Goal: Information Seeking & Learning: Learn about a topic

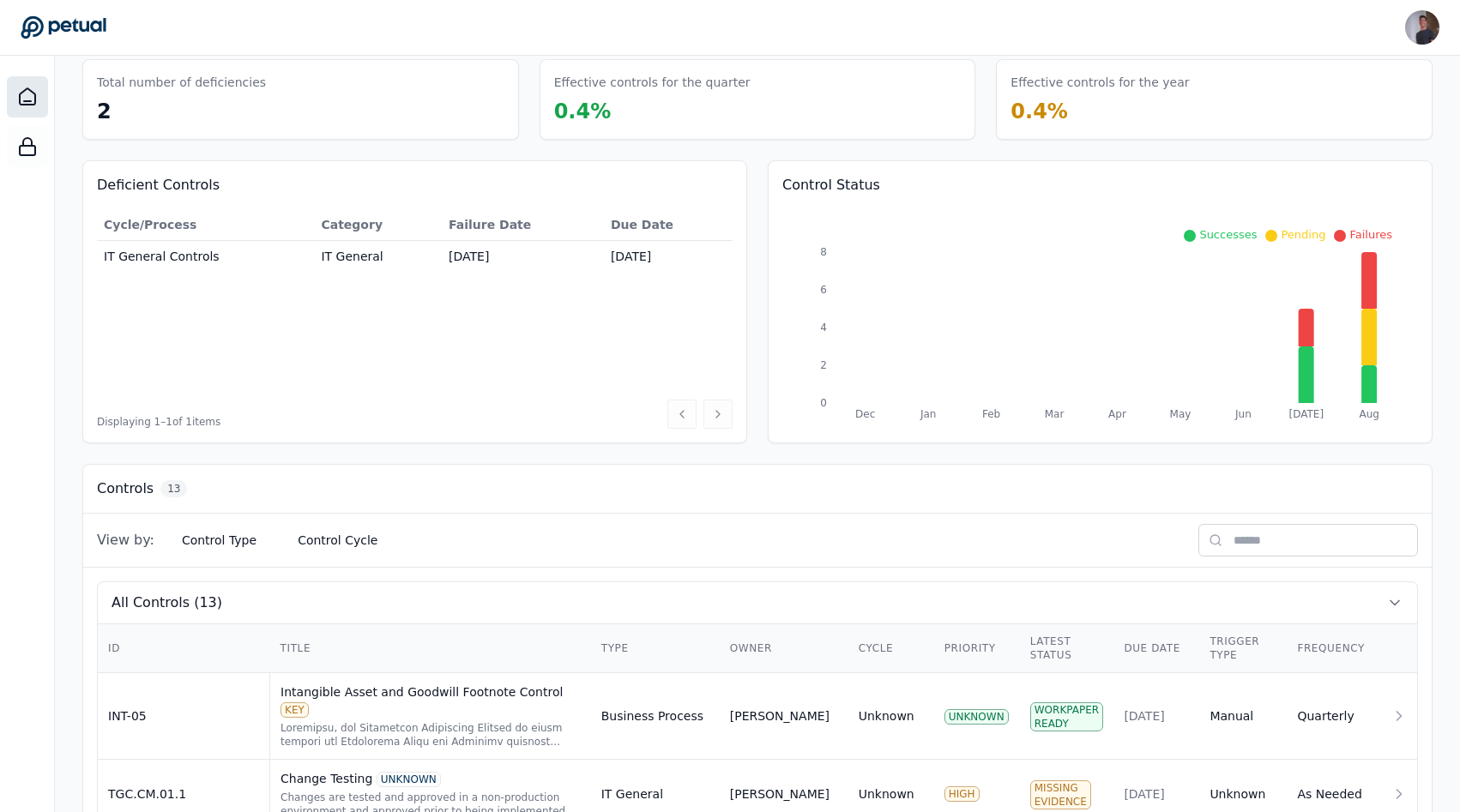
scroll to position [183, 0]
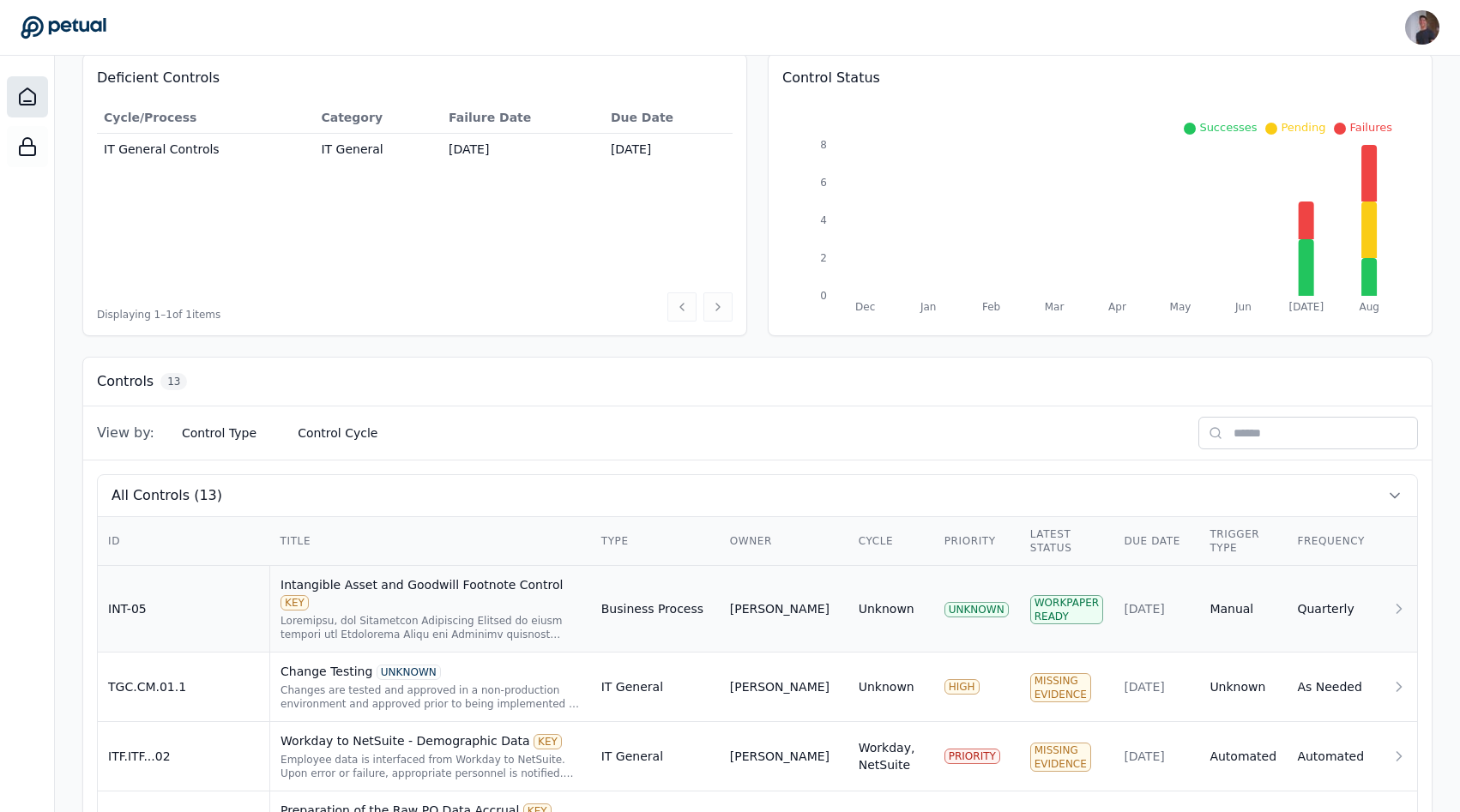
click at [254, 599] on td "INT-05" at bounding box center [184, 609] width 172 height 87
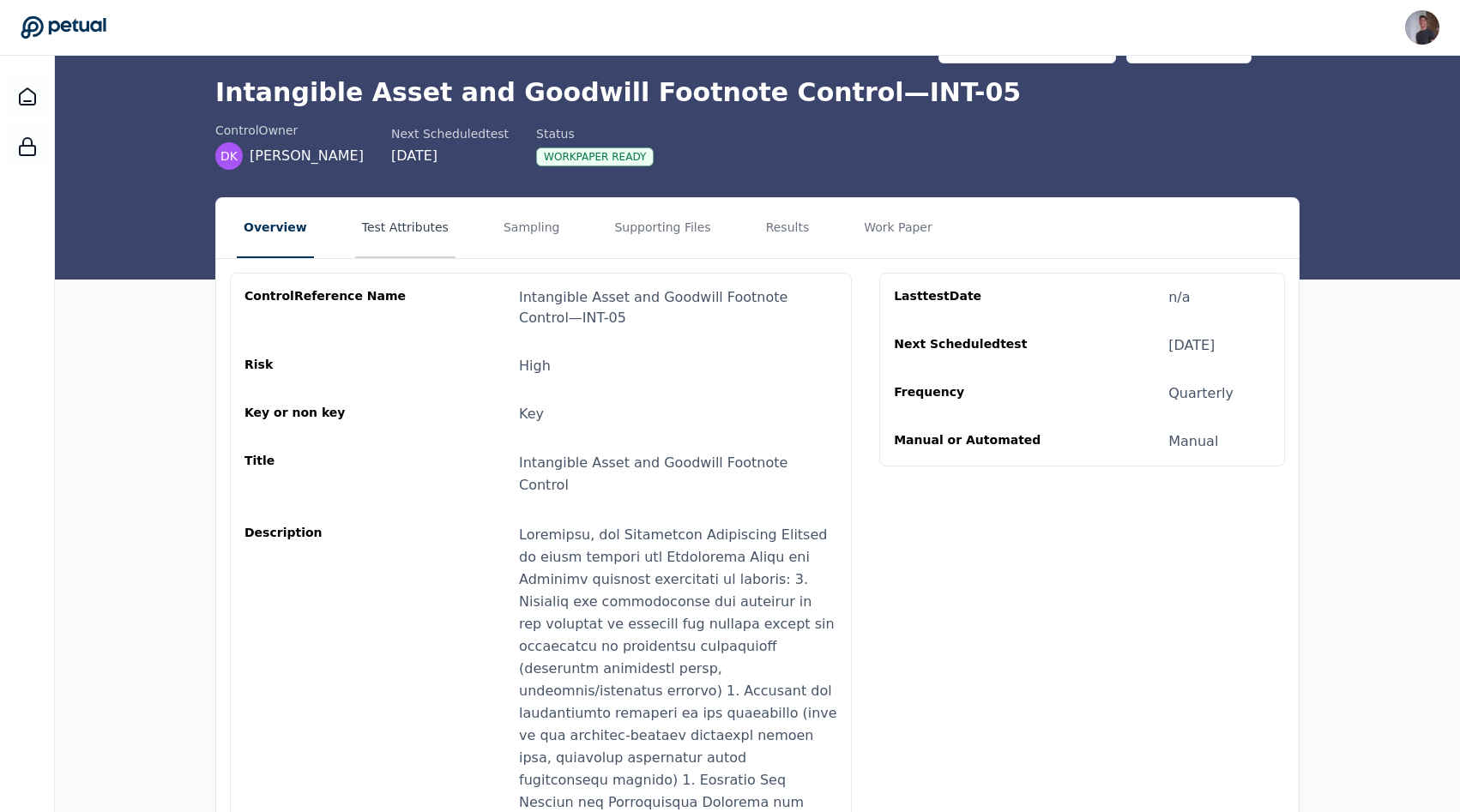
click at [424, 242] on button "Test Attributes" at bounding box center [405, 227] width 101 height 60
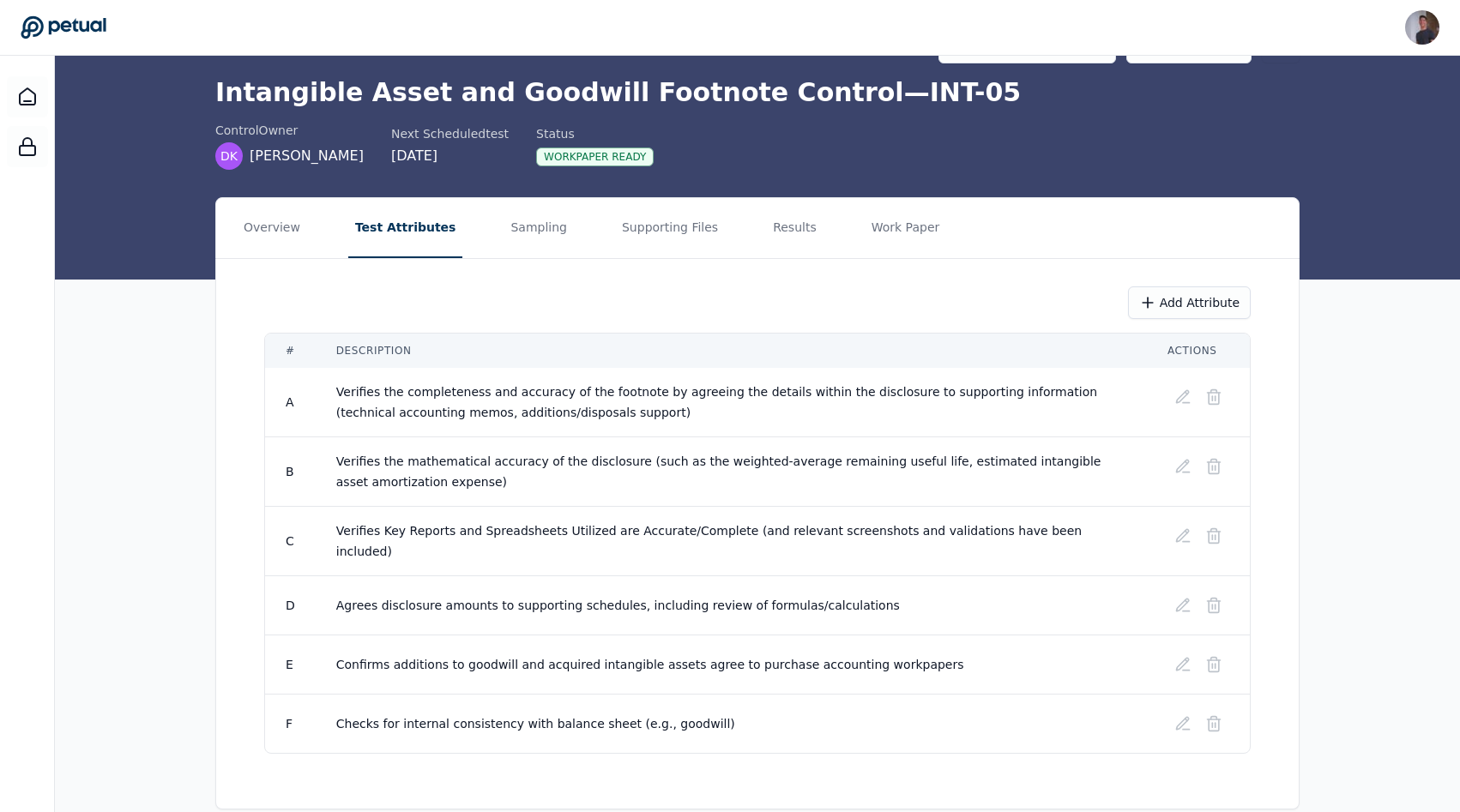
scroll to position [62, 0]
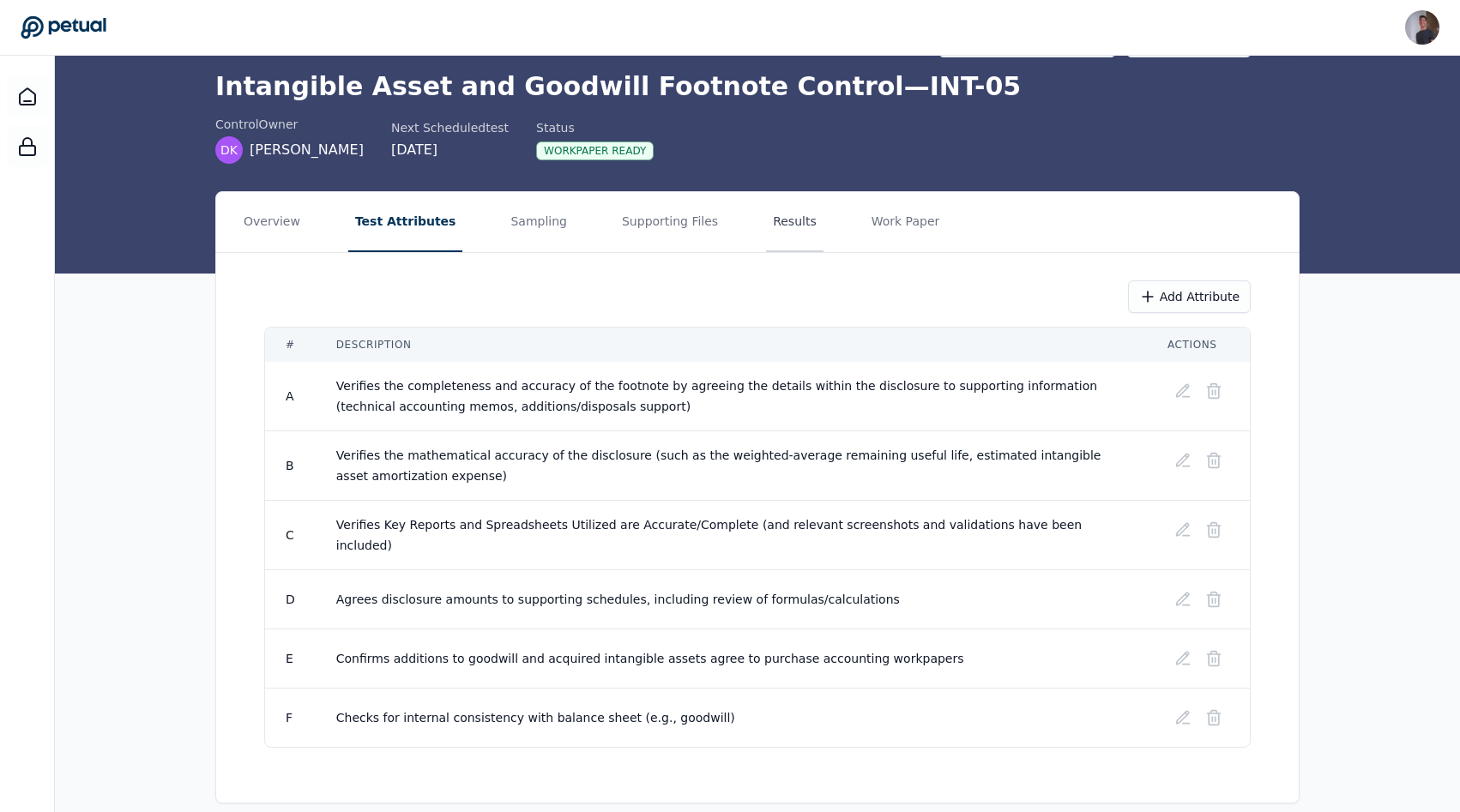
click at [784, 223] on button "Results" at bounding box center [794, 222] width 57 height 60
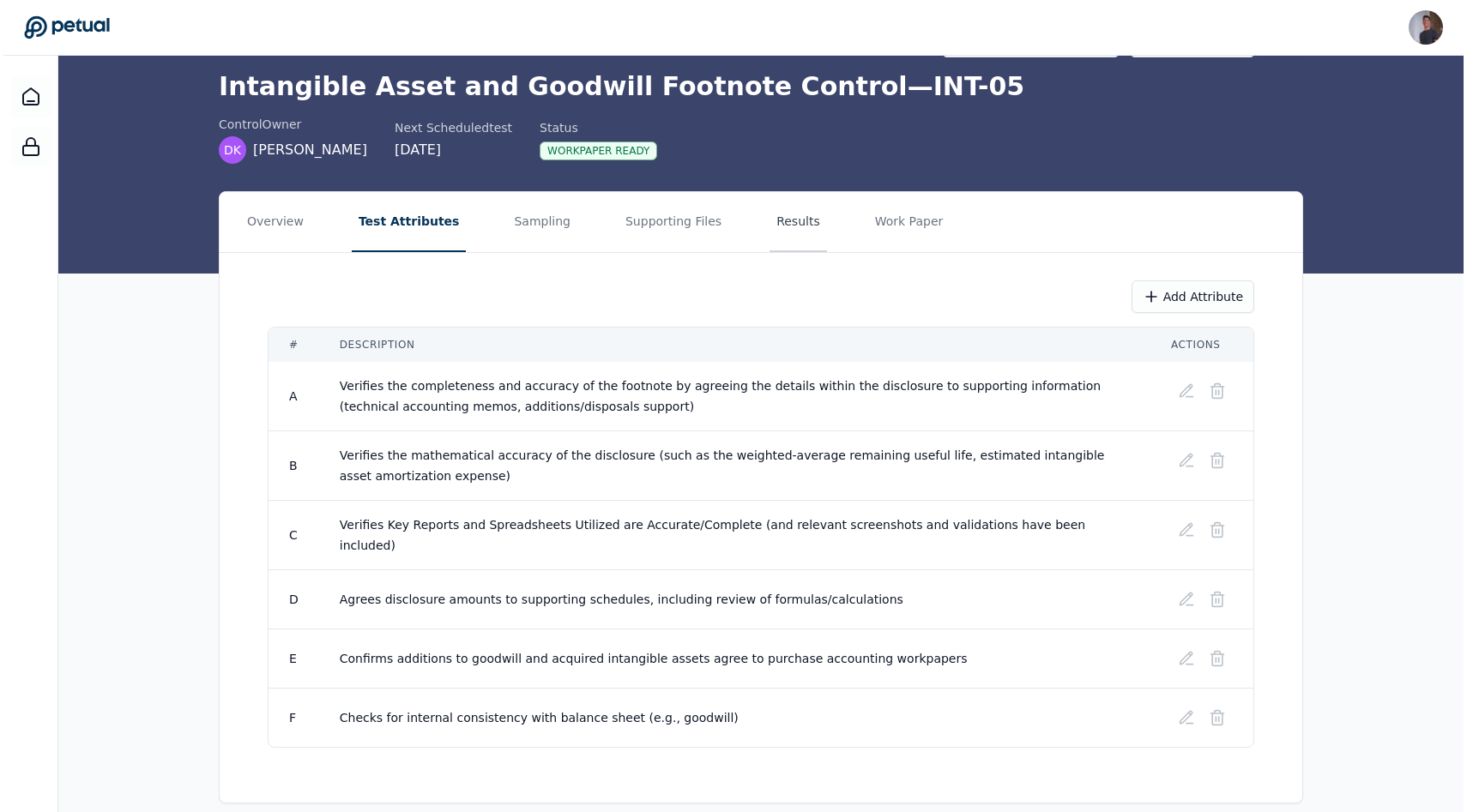
scroll to position [0, 0]
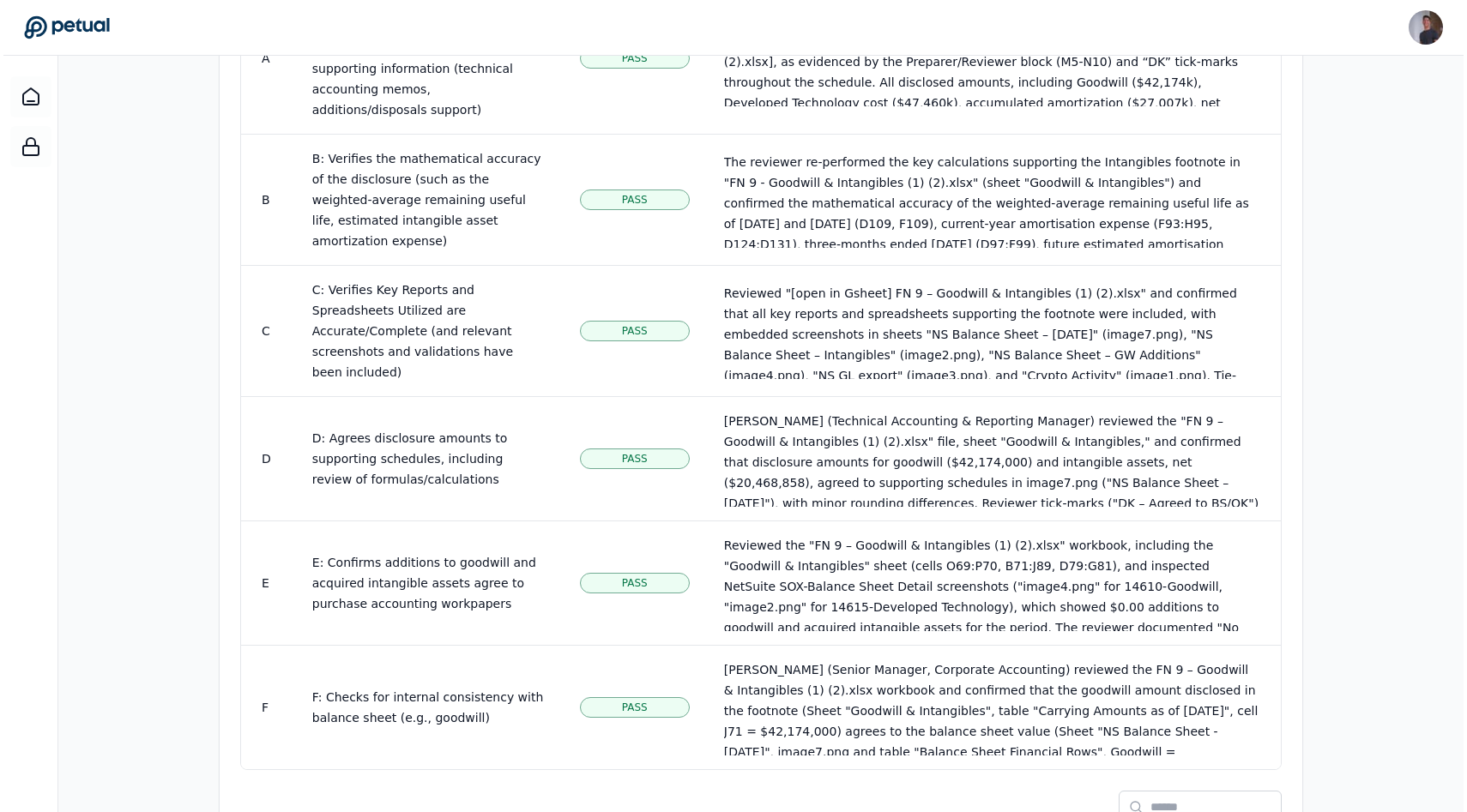
scroll to position [1129, 0]
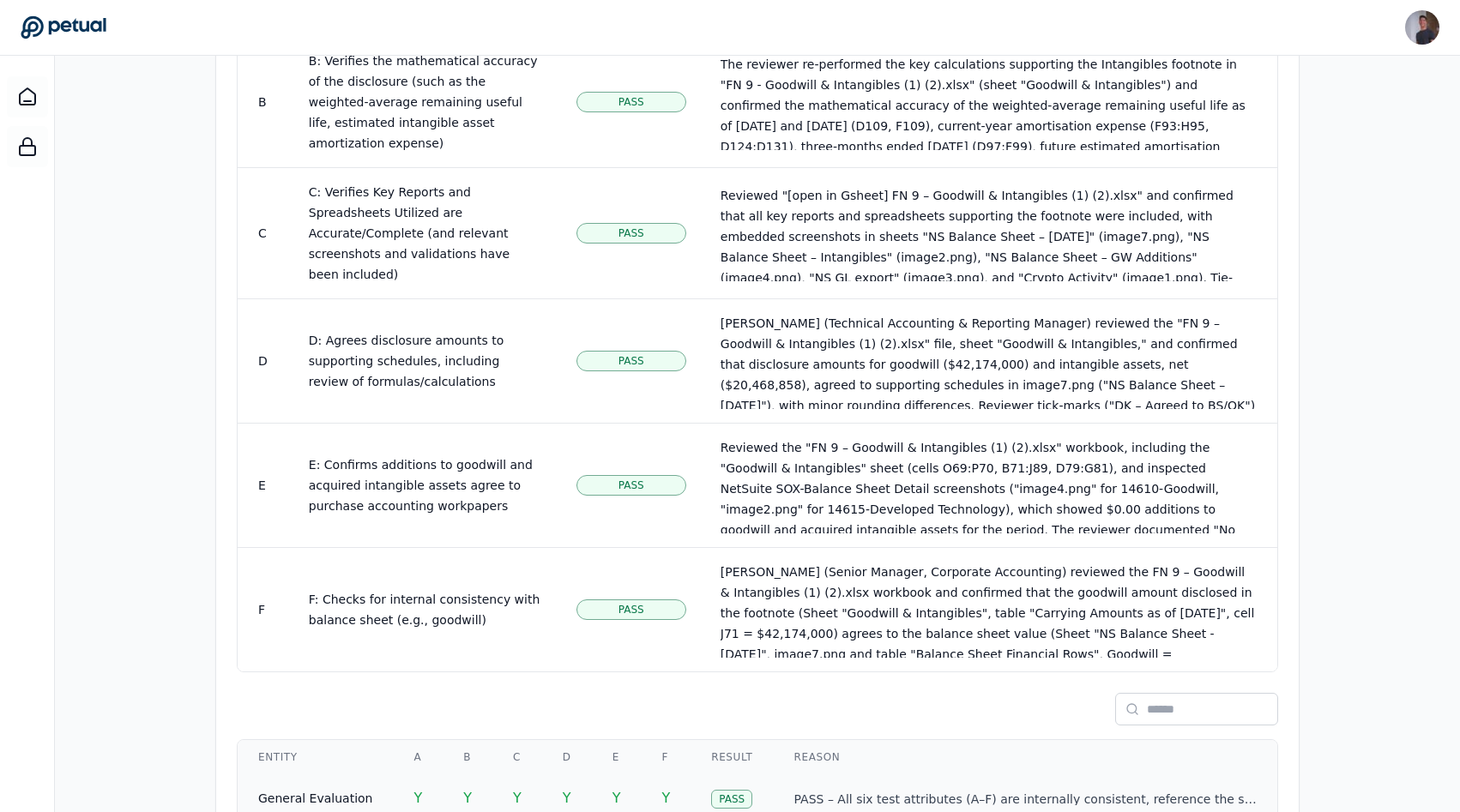
click at [449, 774] on td "Y" at bounding box center [467, 798] width 49 height 48
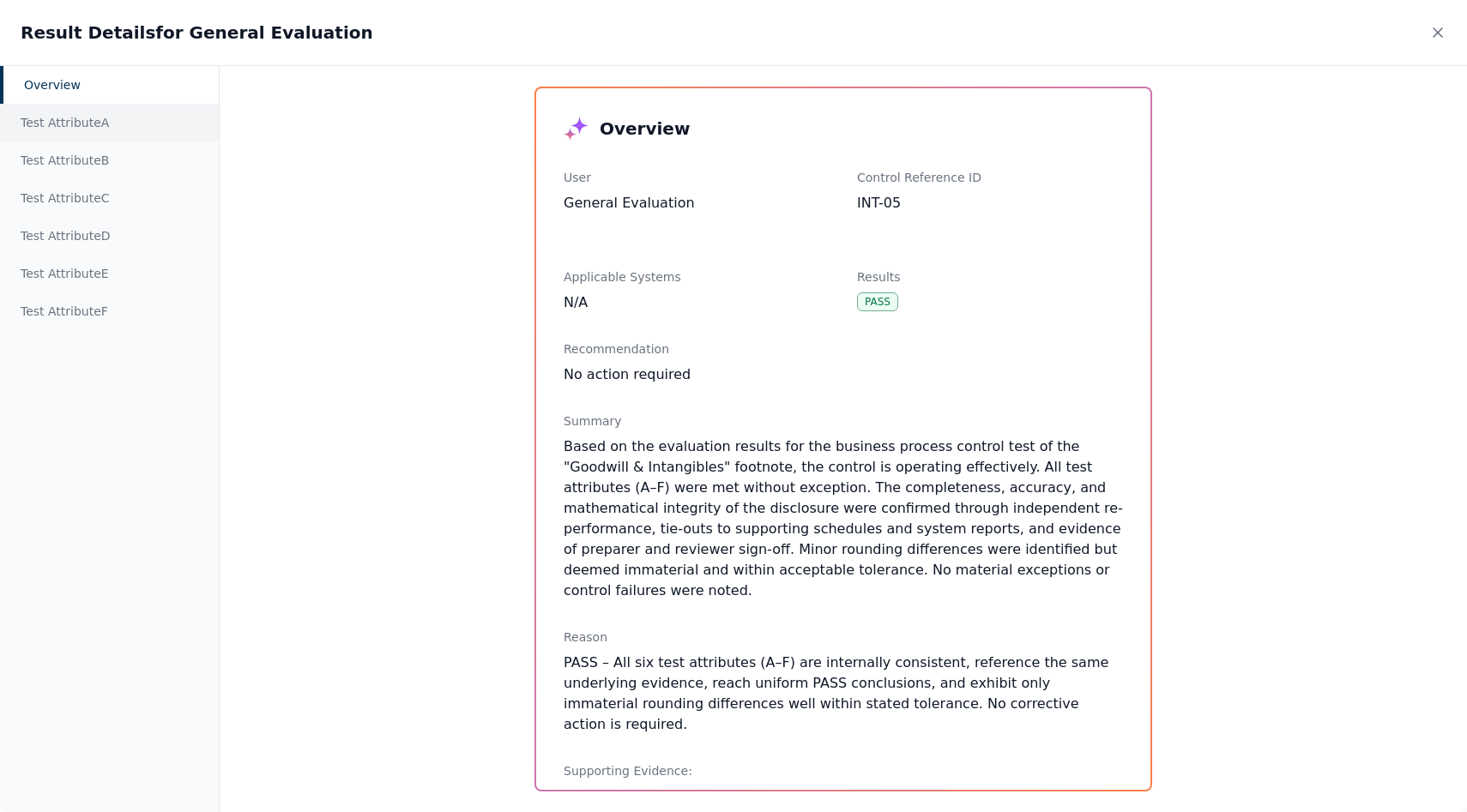
click at [82, 123] on div "Test Attribute A" at bounding box center [109, 123] width 219 height 38
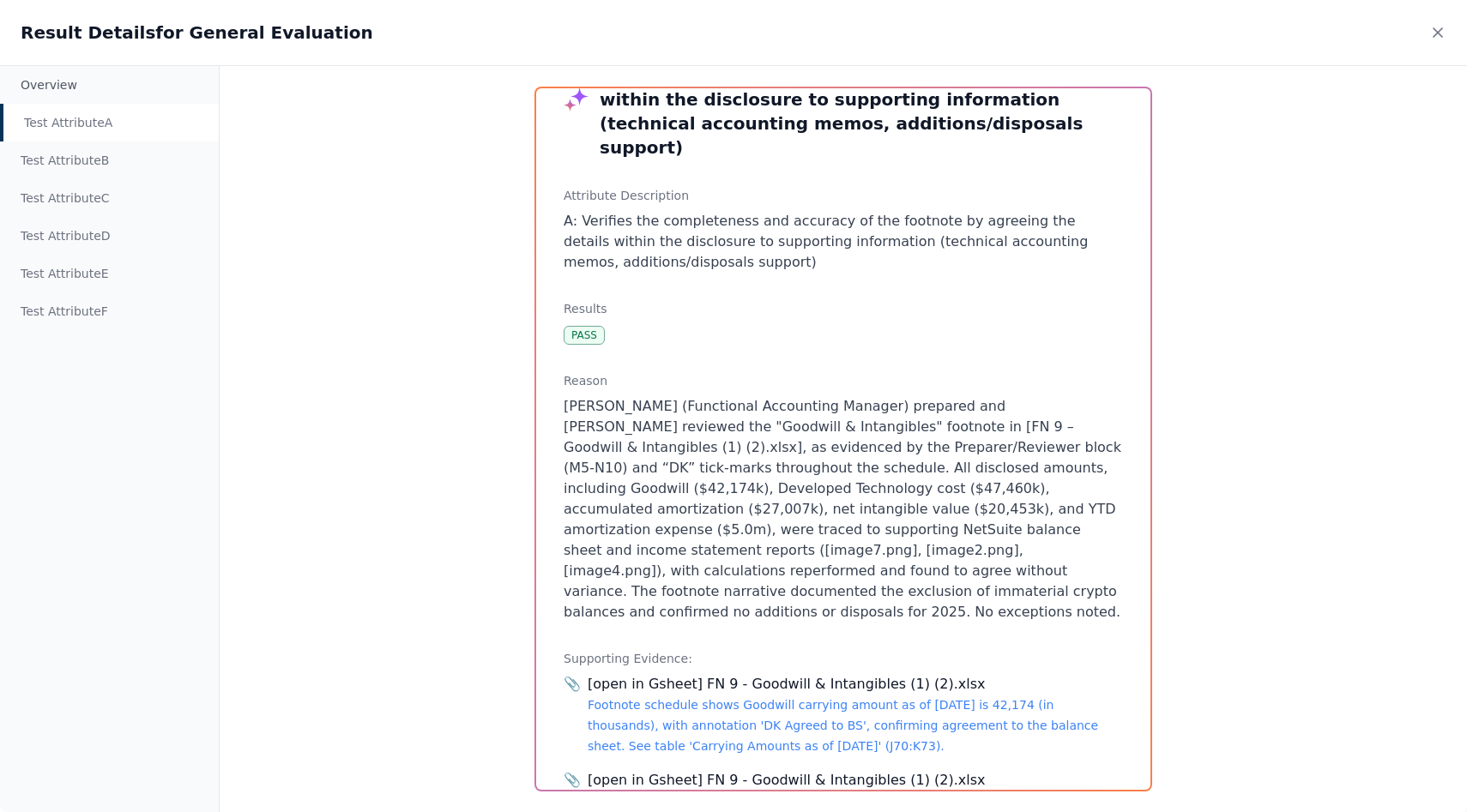
scroll to position [80, 0]
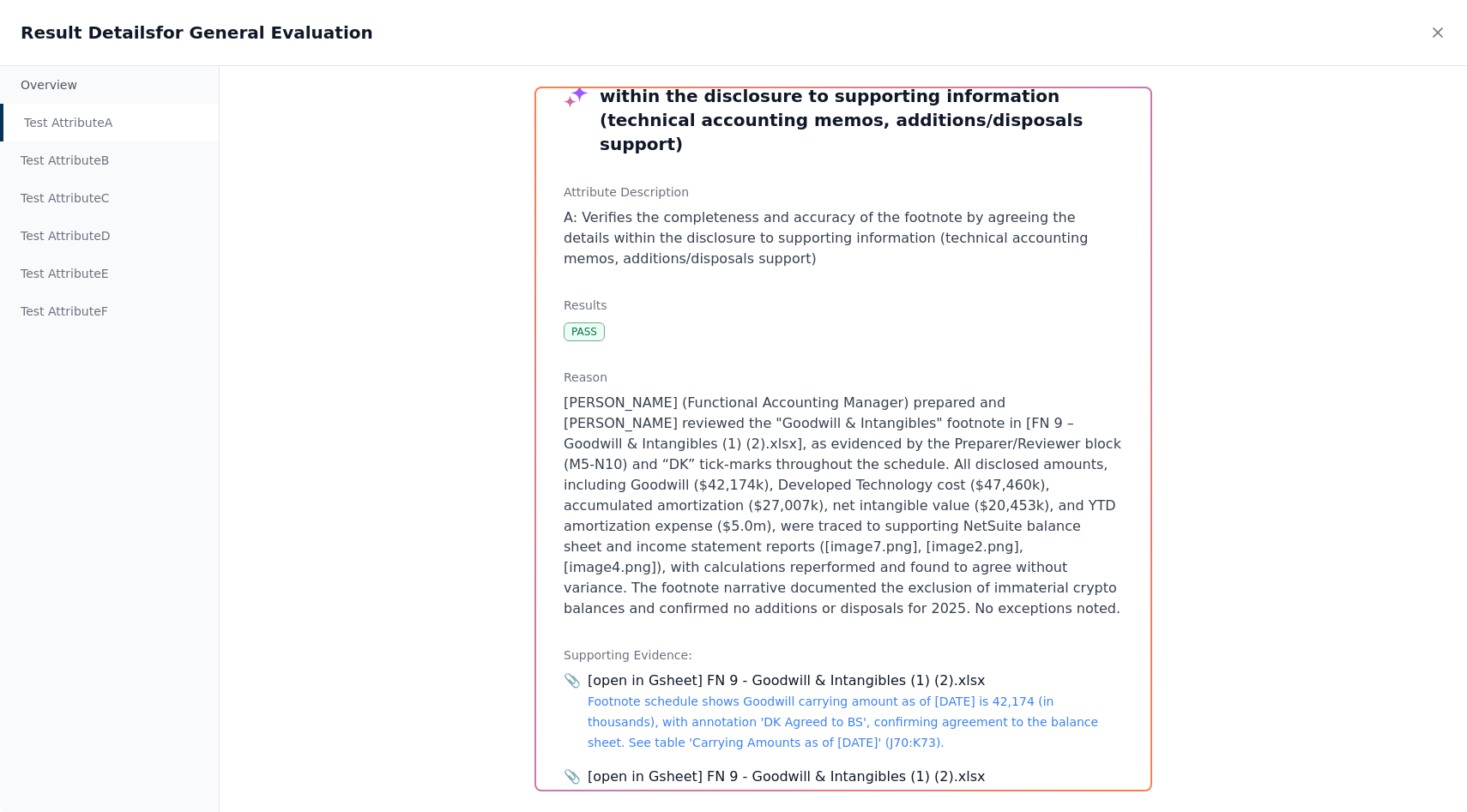
click at [805, 207] on p "A: Verifies the completeness and accuracy of the footnote by agreeing the detai…" at bounding box center [844, 238] width 559 height 62
click at [764, 369] on div "Reason [PERSON_NAME] (Functional Accounting Manager) prepared and [PERSON_NAME]…" at bounding box center [844, 493] width 559 height 250
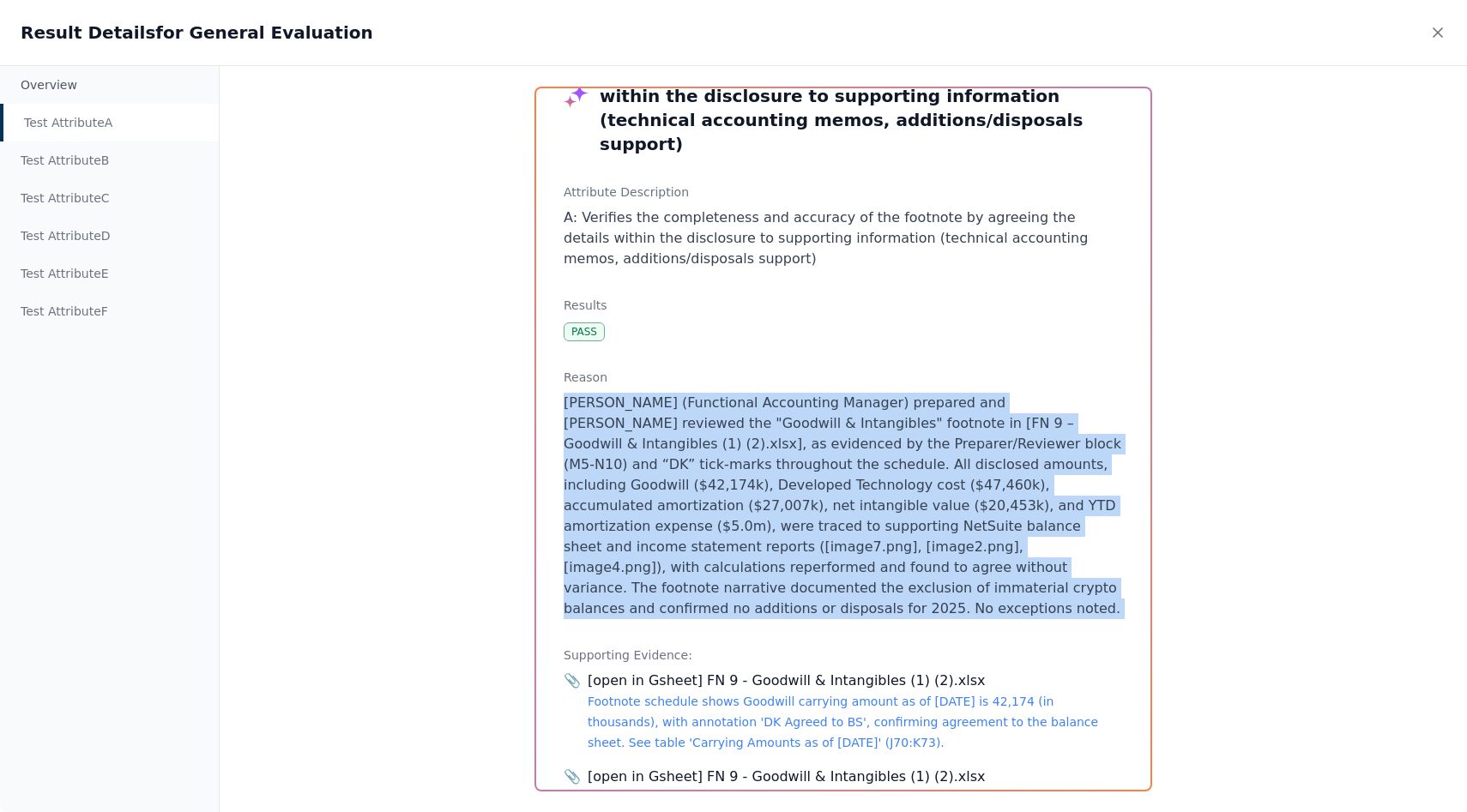
click at [764, 369] on div "Reason [PERSON_NAME] (Functional Accounting Manager) prepared and [PERSON_NAME]…" at bounding box center [844, 493] width 559 height 250
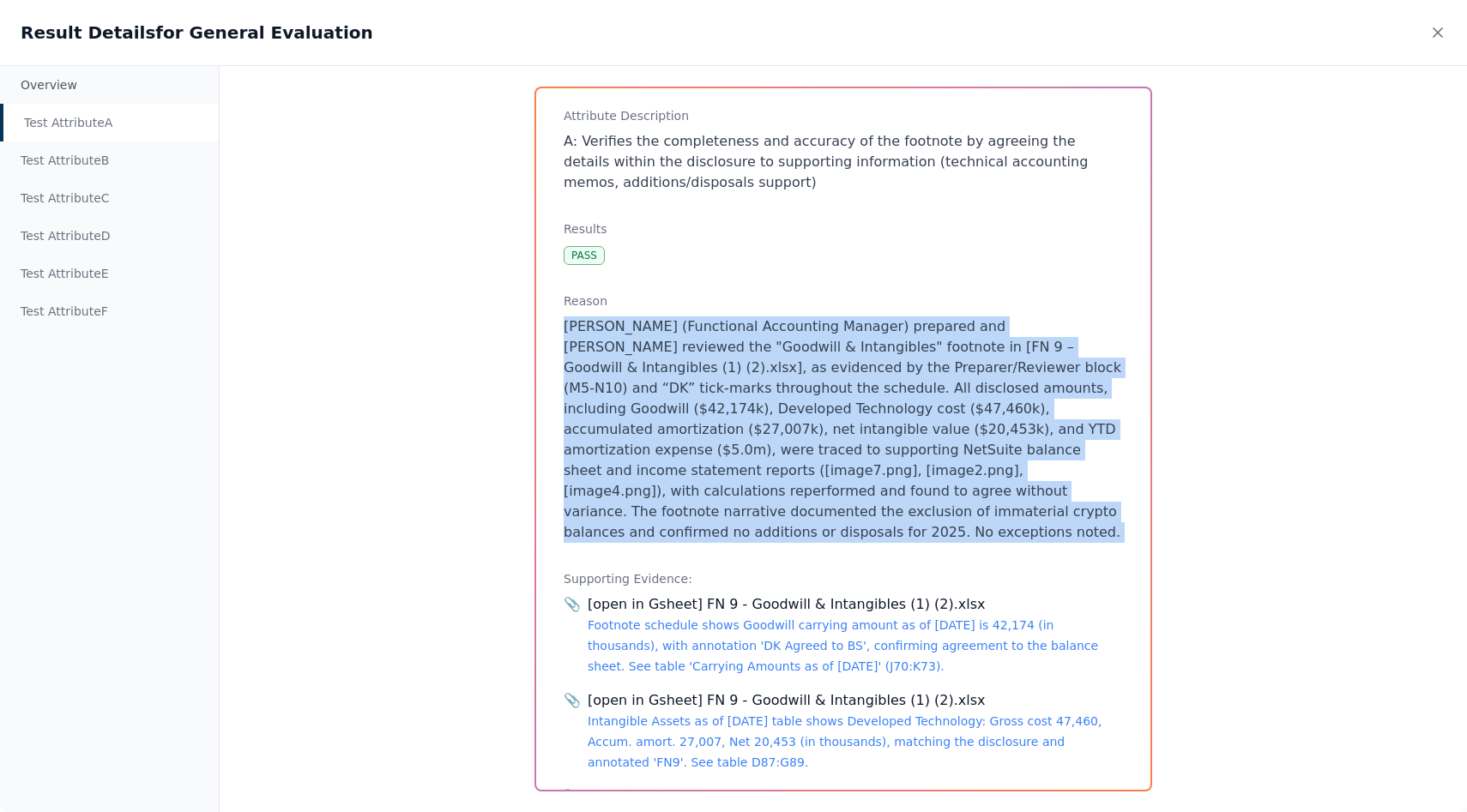
scroll to position [164, 0]
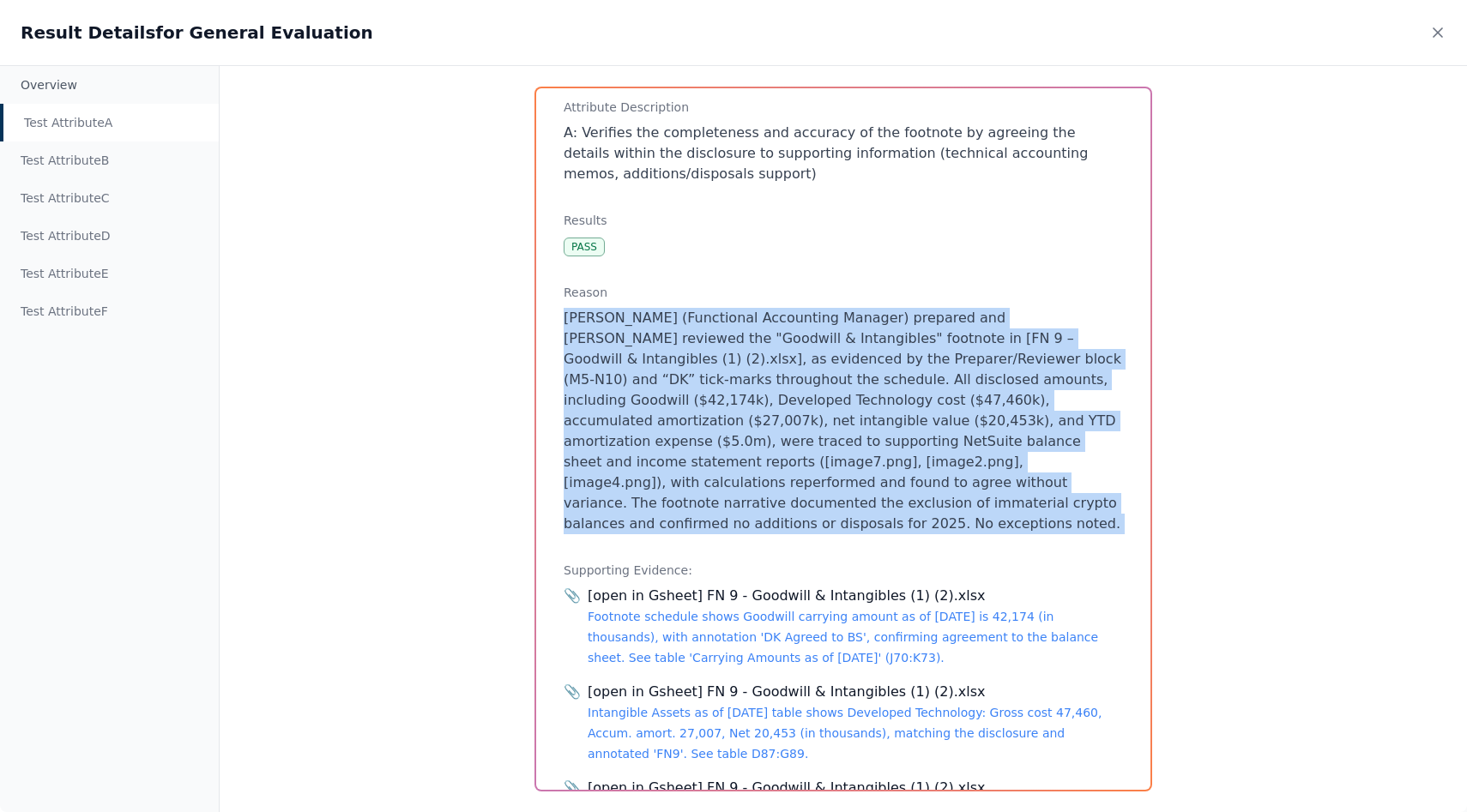
click at [764, 364] on p "[PERSON_NAME] (Functional Accounting Manager) prepared and [PERSON_NAME] review…" at bounding box center [844, 421] width 559 height 226
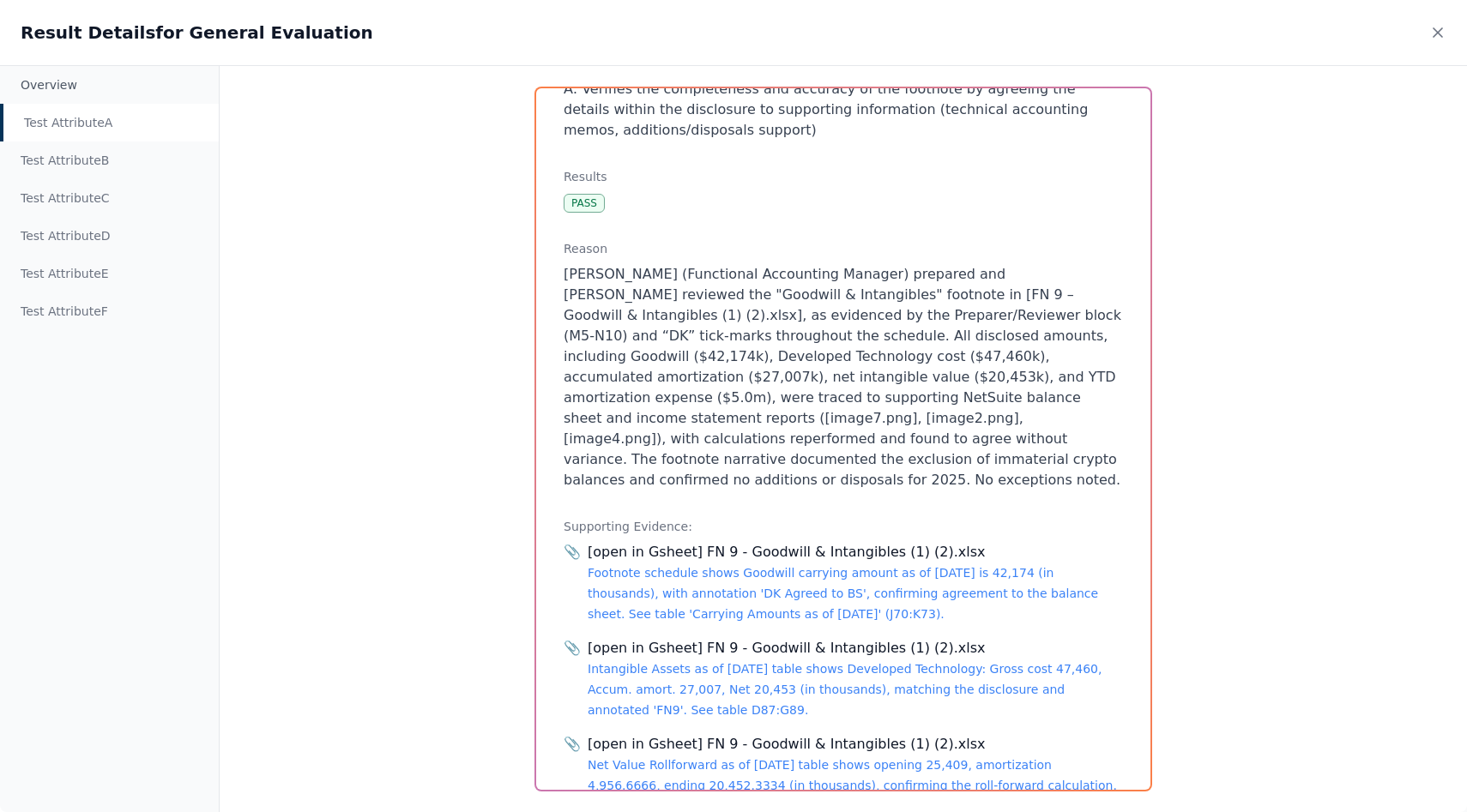
scroll to position [214, 0]
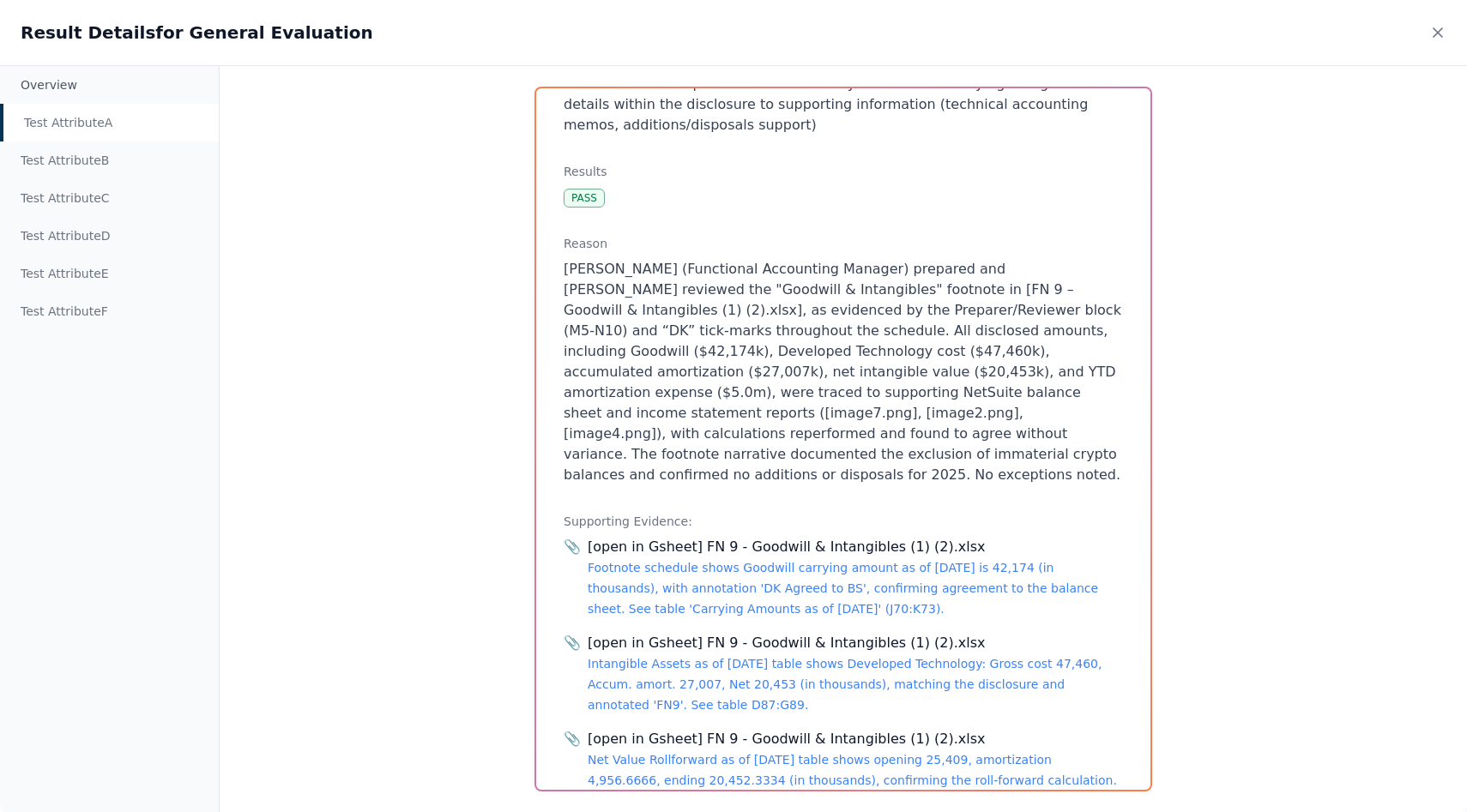
click at [764, 364] on p "[PERSON_NAME] (Functional Accounting Manager) prepared and [PERSON_NAME] review…" at bounding box center [844, 372] width 559 height 226
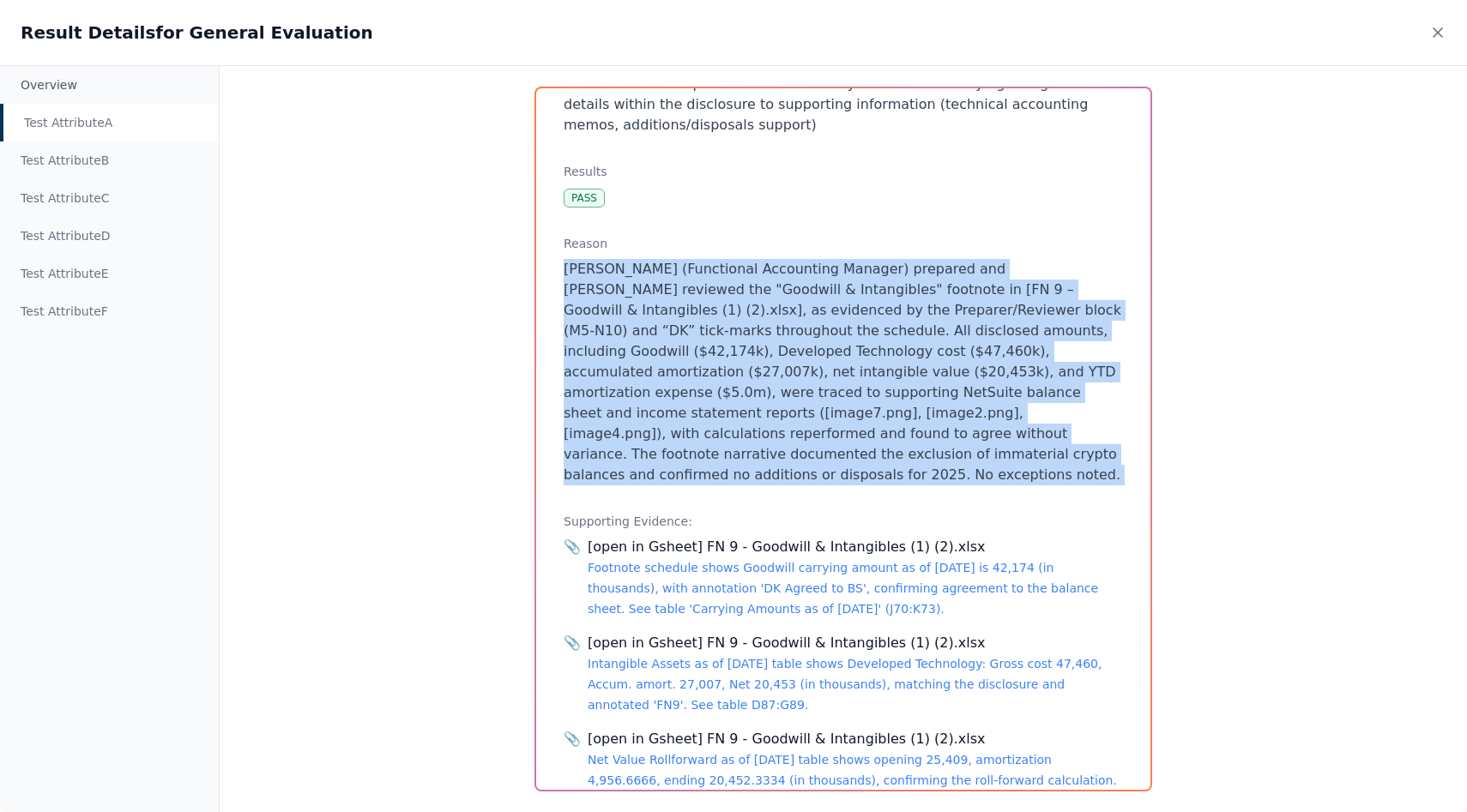
click at [764, 364] on p "[PERSON_NAME] (Functional Accounting Manager) prepared and [PERSON_NAME] review…" at bounding box center [844, 372] width 559 height 226
click at [744, 373] on p "[PERSON_NAME] (Functional Accounting Manager) prepared and [PERSON_NAME] review…" at bounding box center [844, 372] width 559 height 226
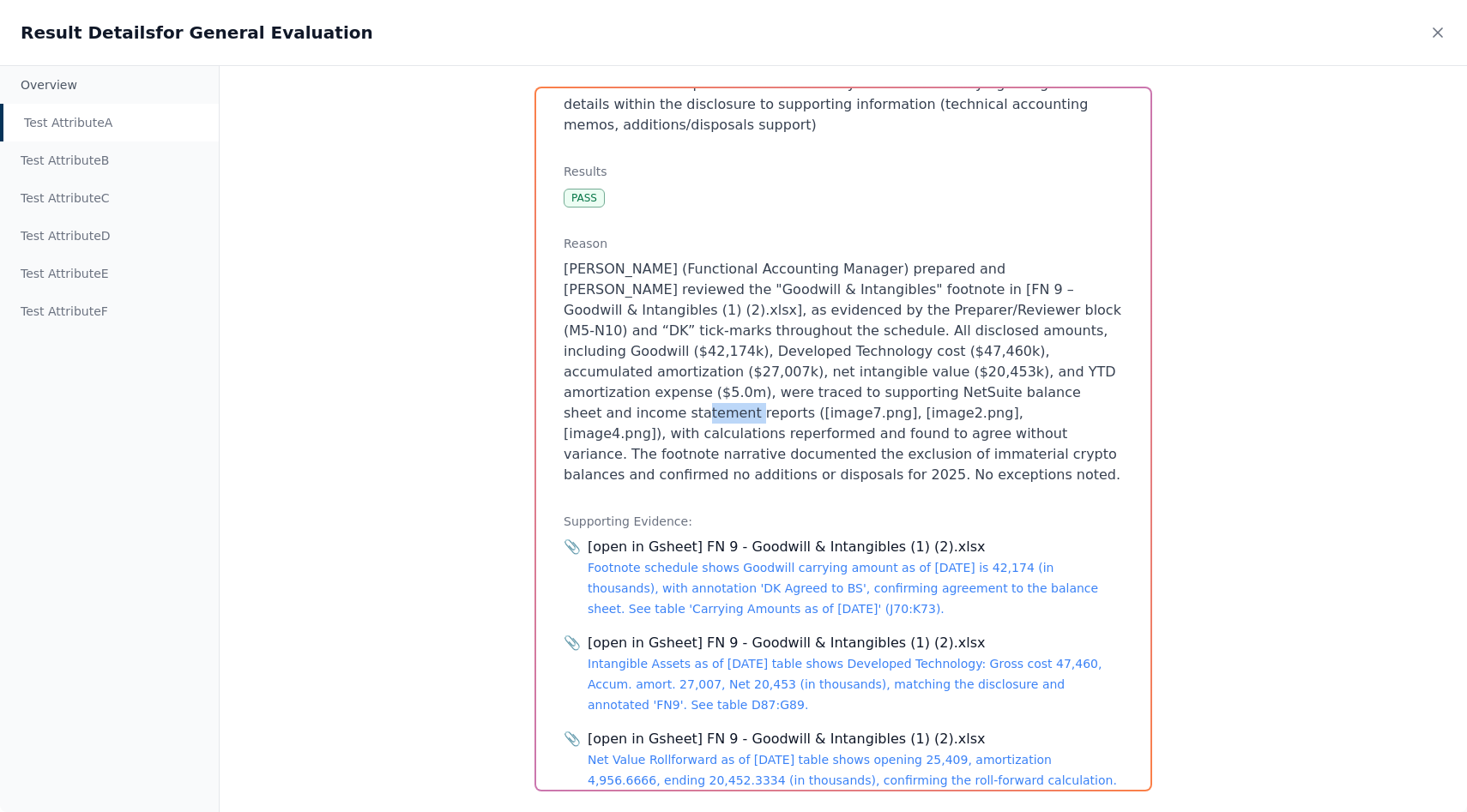
click at [744, 373] on p "[PERSON_NAME] (Functional Accounting Manager) prepared and [PERSON_NAME] review…" at bounding box center [844, 372] width 559 height 226
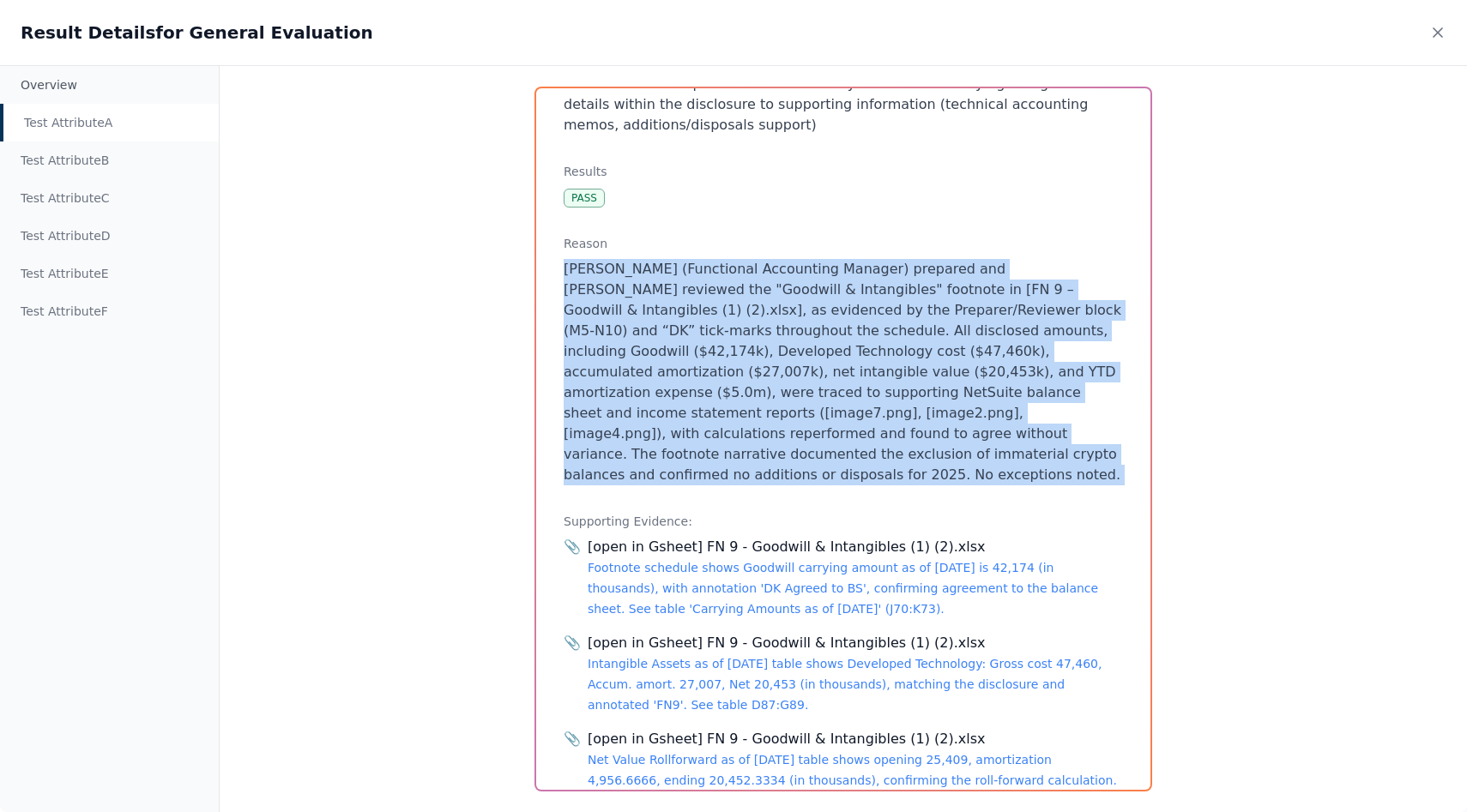
click at [744, 373] on p "[PERSON_NAME] (Functional Accounting Manager) prepared and [PERSON_NAME] review…" at bounding box center [844, 372] width 559 height 226
click at [719, 382] on p "[PERSON_NAME] (Functional Accounting Manager) prepared and [PERSON_NAME] review…" at bounding box center [844, 372] width 559 height 226
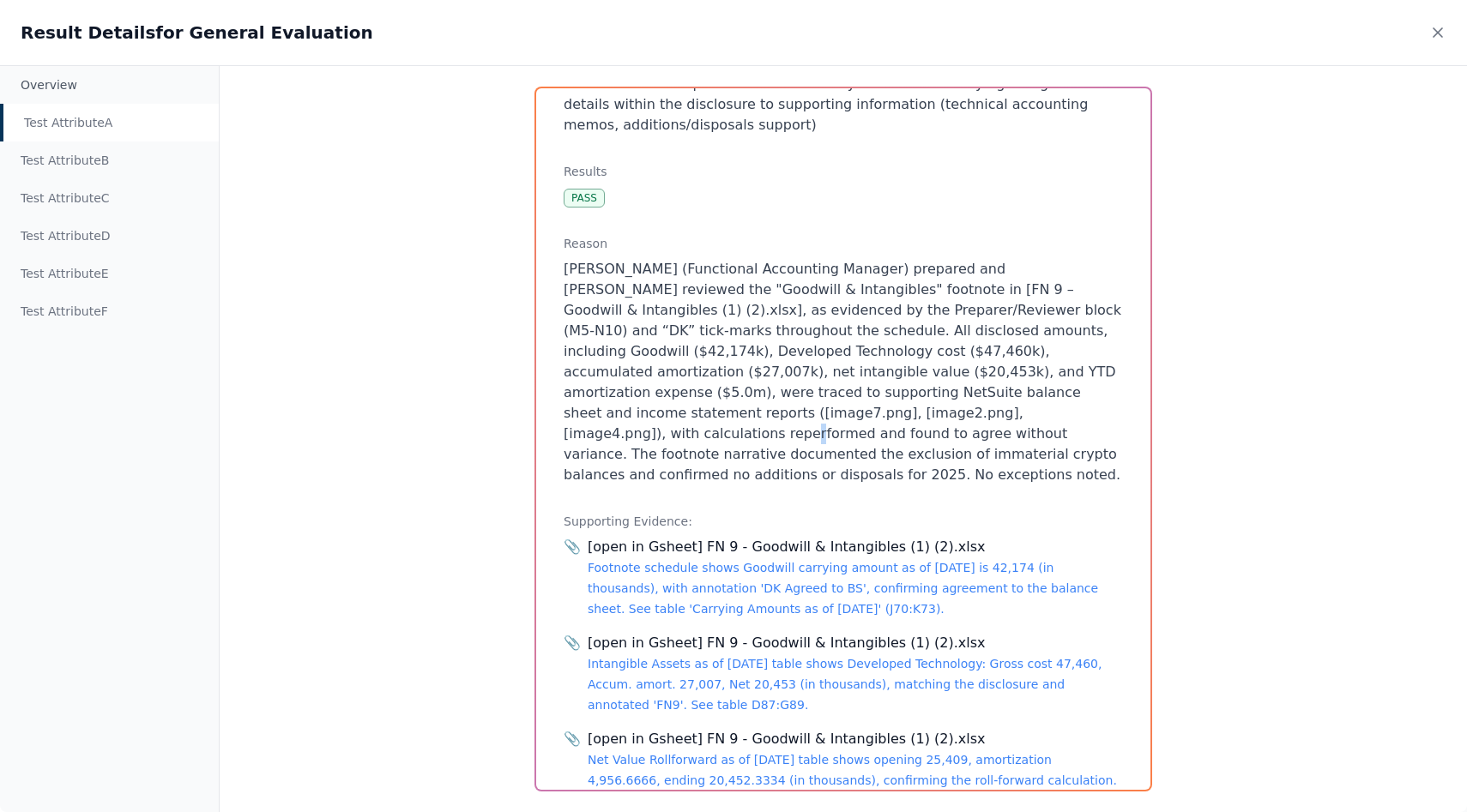
click at [719, 382] on p "[PERSON_NAME] (Functional Accounting Manager) prepared and [PERSON_NAME] review…" at bounding box center [844, 372] width 559 height 226
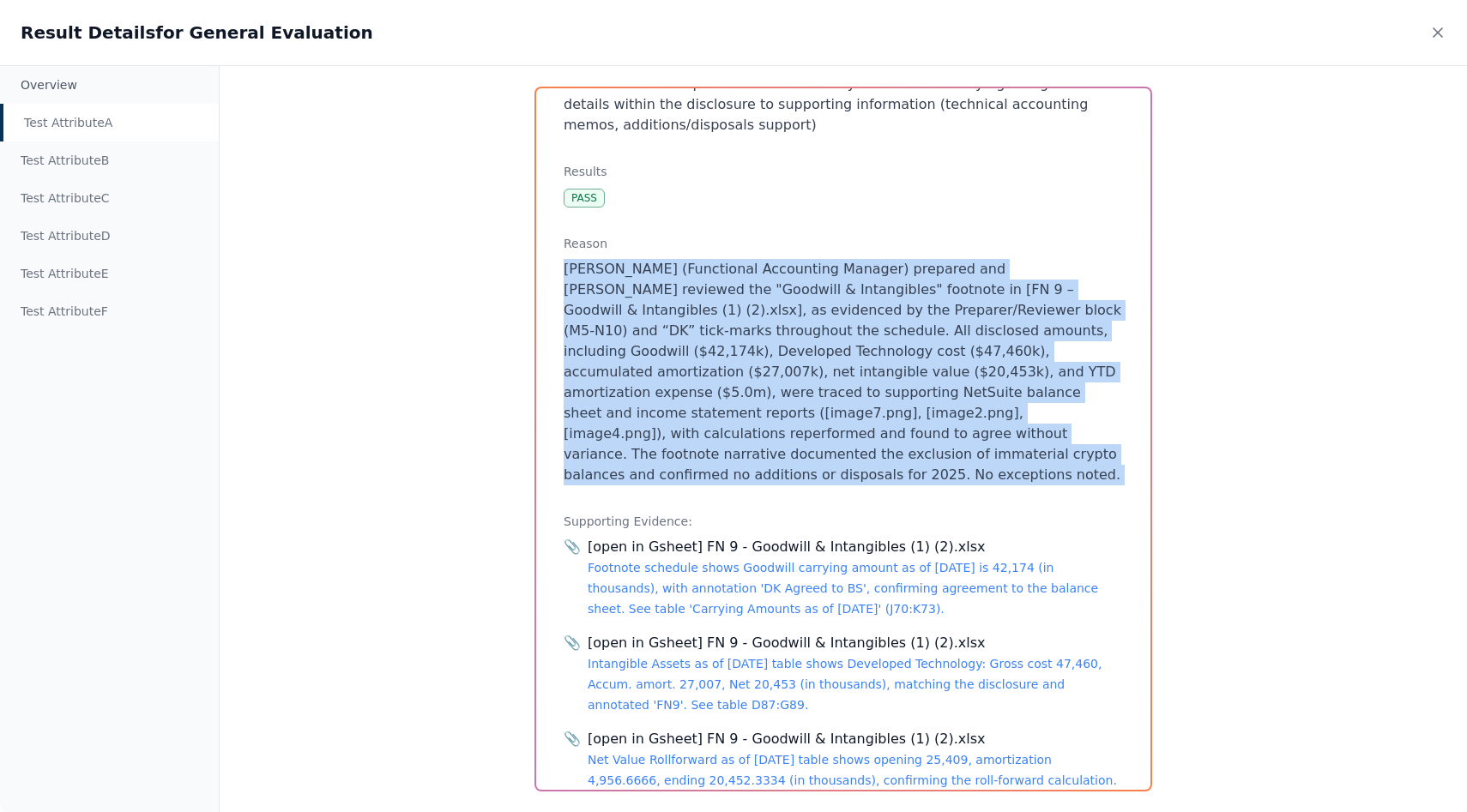
click at [719, 382] on p "[PERSON_NAME] (Functional Accounting Manager) prepared and [PERSON_NAME] review…" at bounding box center [844, 372] width 559 height 226
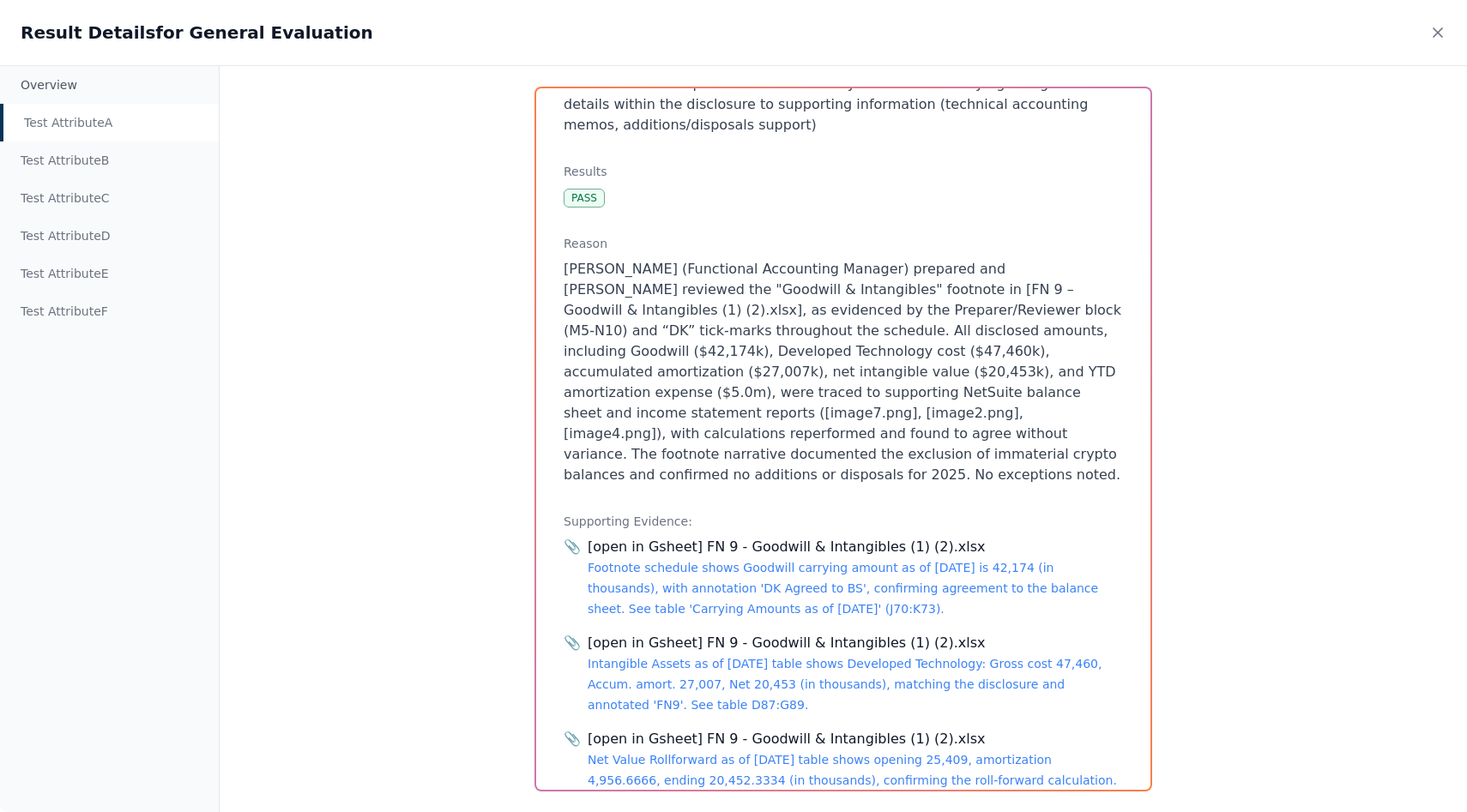
click at [696, 376] on p "[PERSON_NAME] (Functional Accounting Manager) prepared and [PERSON_NAME] review…" at bounding box center [844, 372] width 559 height 226
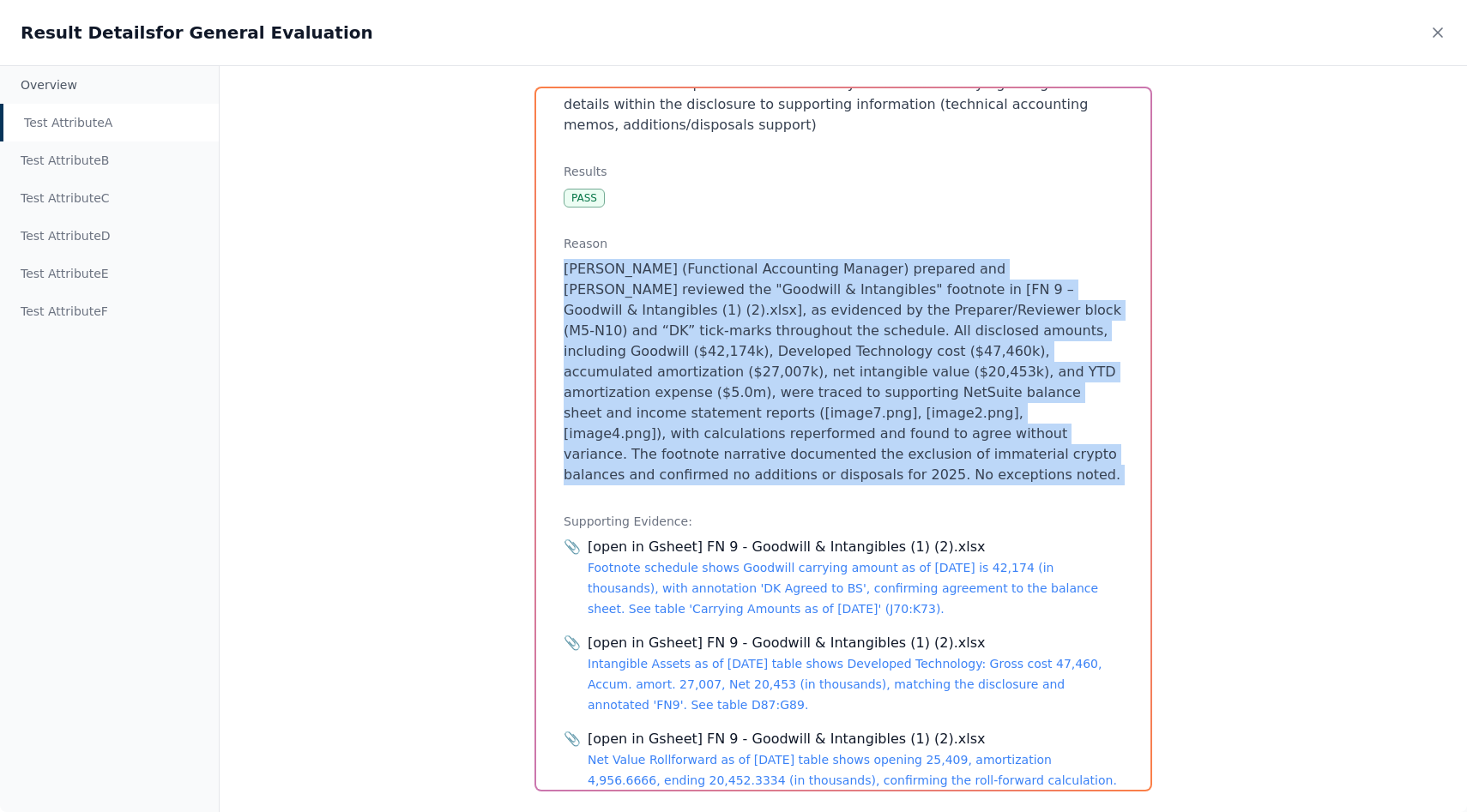
click at [696, 376] on p "[PERSON_NAME] (Functional Accounting Manager) prepared and [PERSON_NAME] review…" at bounding box center [844, 372] width 559 height 226
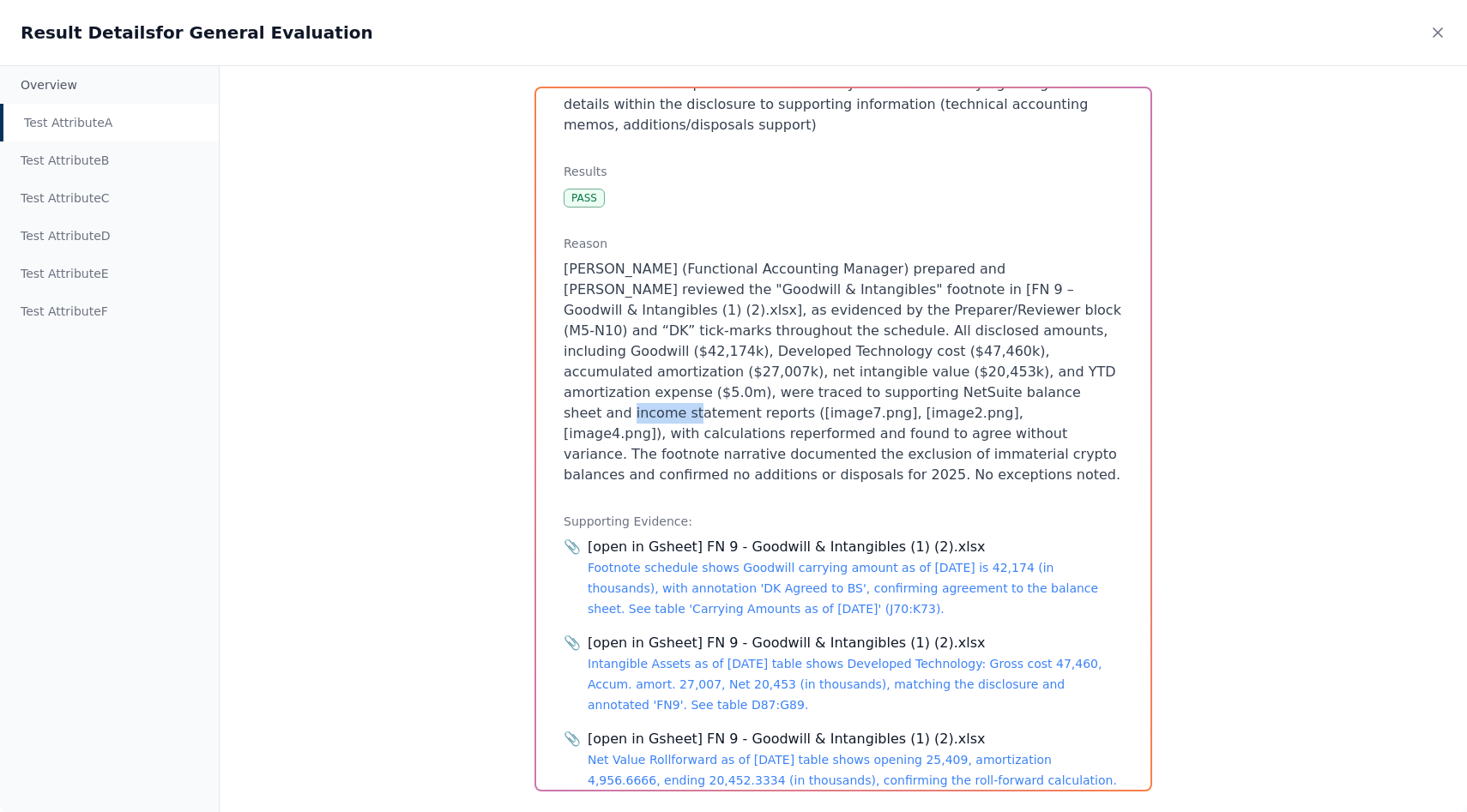
click at [696, 376] on p "[PERSON_NAME] (Functional Accounting Manager) prepared and [PERSON_NAME] review…" at bounding box center [844, 372] width 559 height 226
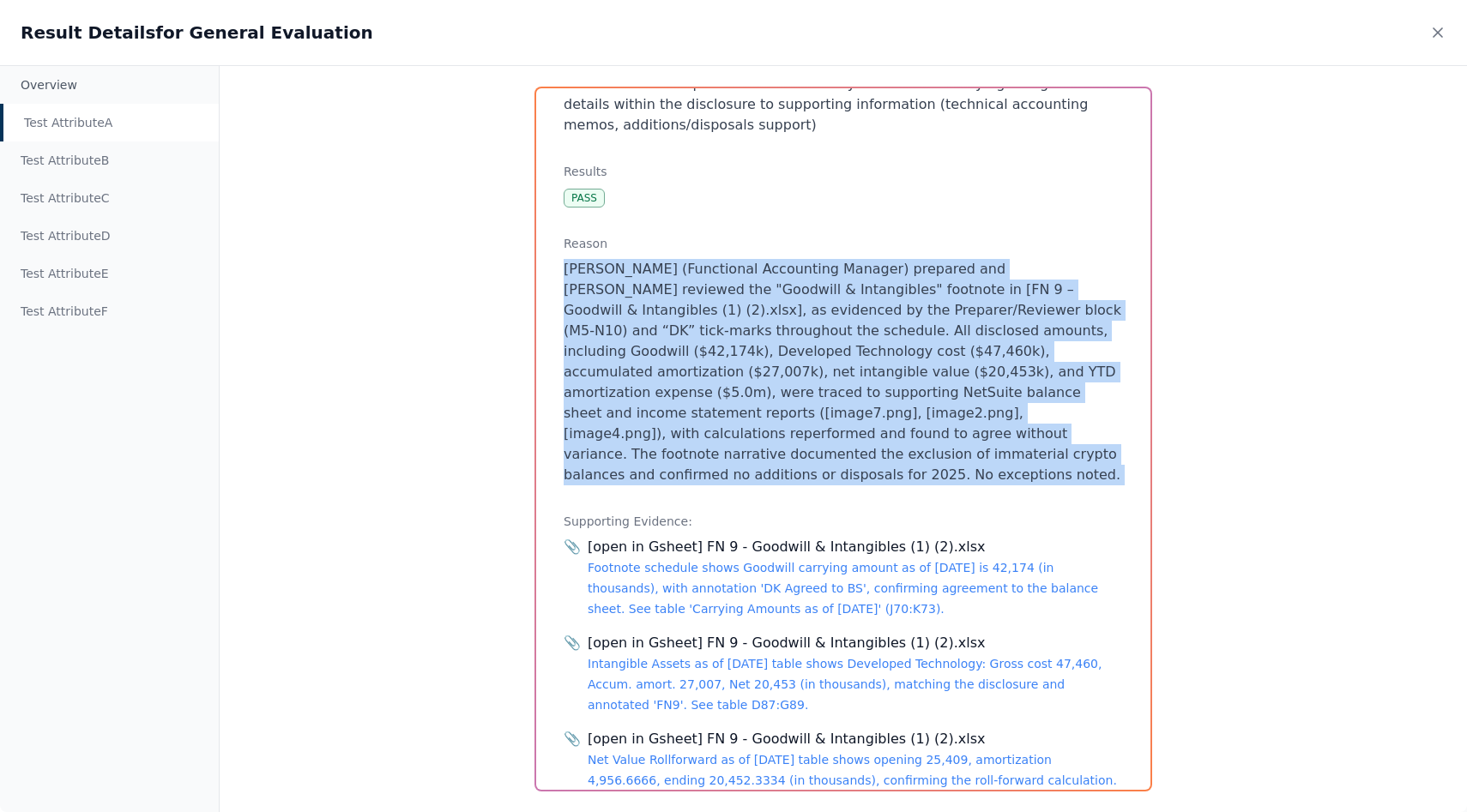
click at [696, 376] on p "[PERSON_NAME] (Functional Accounting Manager) prepared and [PERSON_NAME] review…" at bounding box center [844, 372] width 559 height 226
click at [613, 386] on p "[PERSON_NAME] (Functional Accounting Manager) prepared and [PERSON_NAME] review…" at bounding box center [844, 372] width 559 height 226
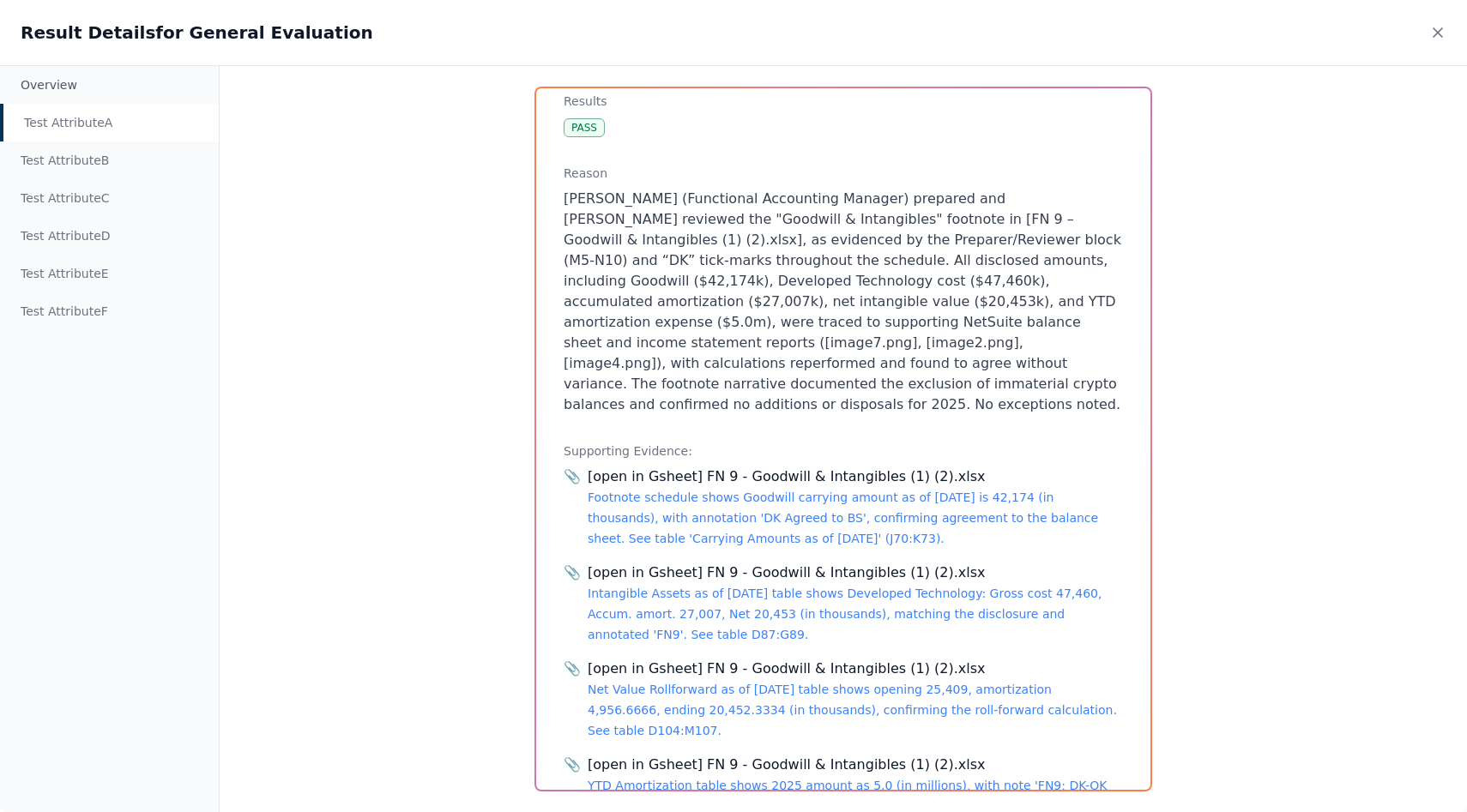
scroll to position [284, 0]
click at [593, 330] on p "[PERSON_NAME] (Functional Accounting Manager) prepared and [PERSON_NAME] review…" at bounding box center [844, 301] width 559 height 226
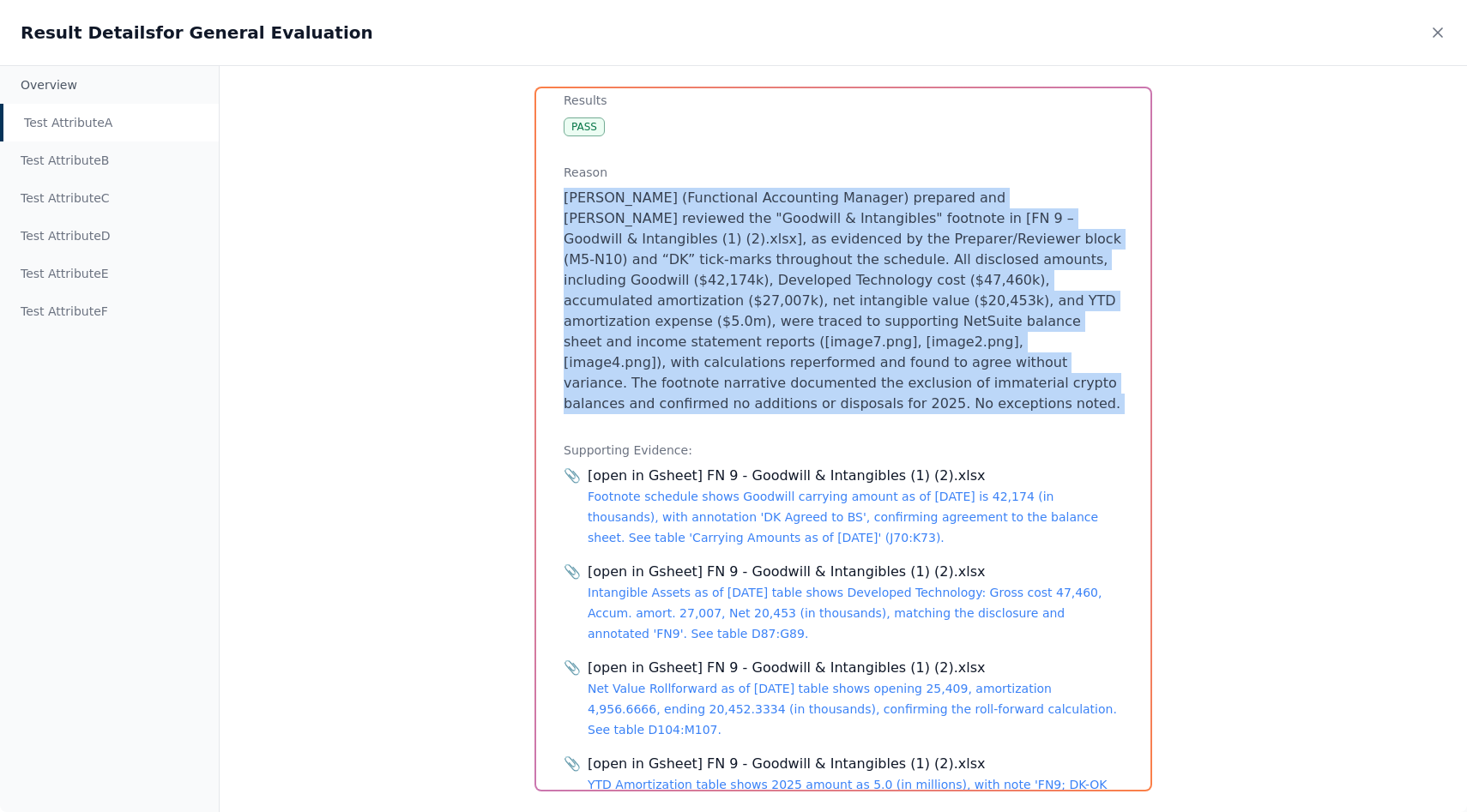
click at [593, 330] on p "[PERSON_NAME] (Functional Accounting Manager) prepared and [PERSON_NAME] review…" at bounding box center [844, 301] width 559 height 226
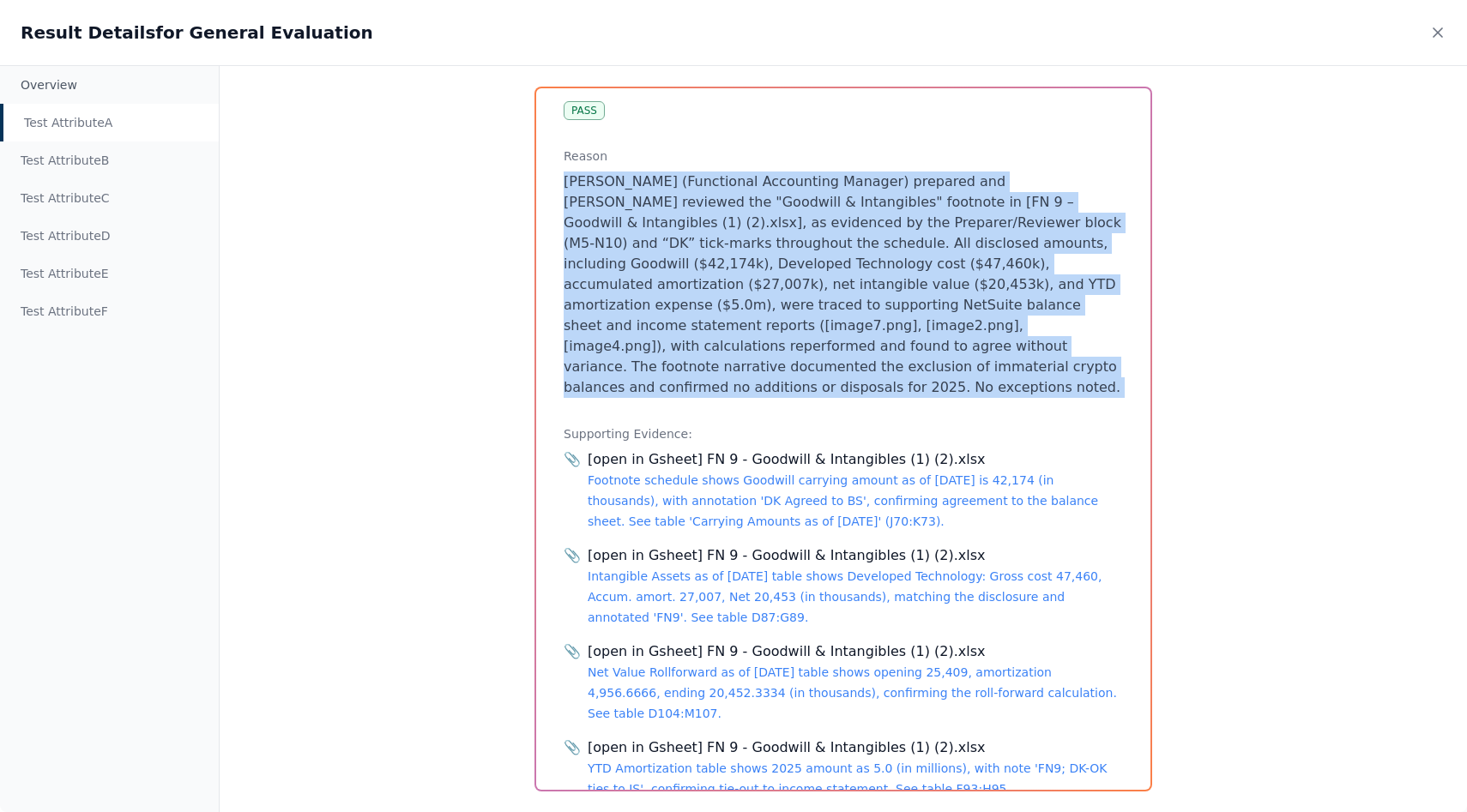
scroll to position [303, 0]
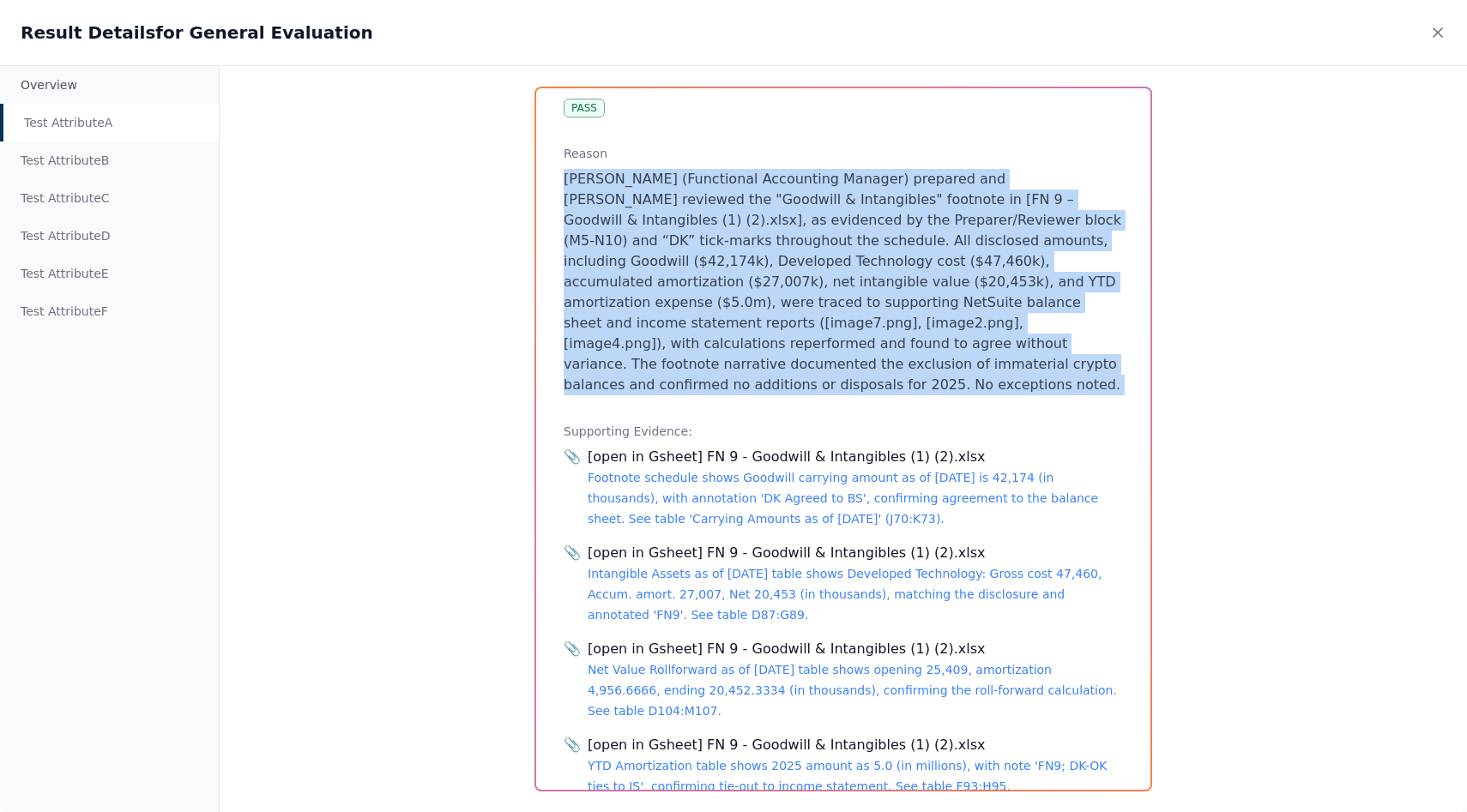
click at [593, 330] on p "[PERSON_NAME] (Functional Accounting Manager) prepared and [PERSON_NAME] review…" at bounding box center [844, 282] width 559 height 226
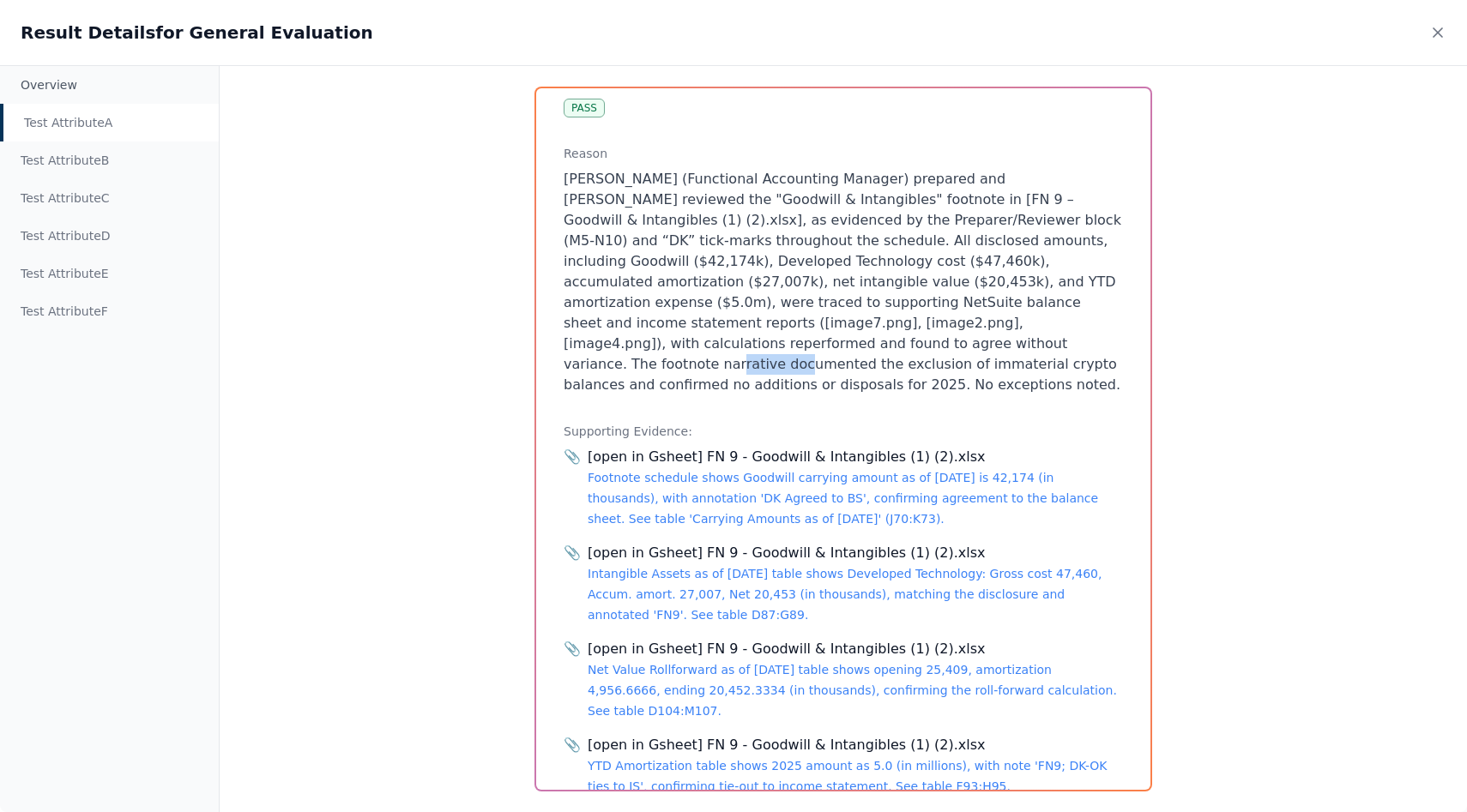
click at [593, 330] on p "[PERSON_NAME] (Functional Accounting Manager) prepared and [PERSON_NAME] review…" at bounding box center [844, 282] width 559 height 226
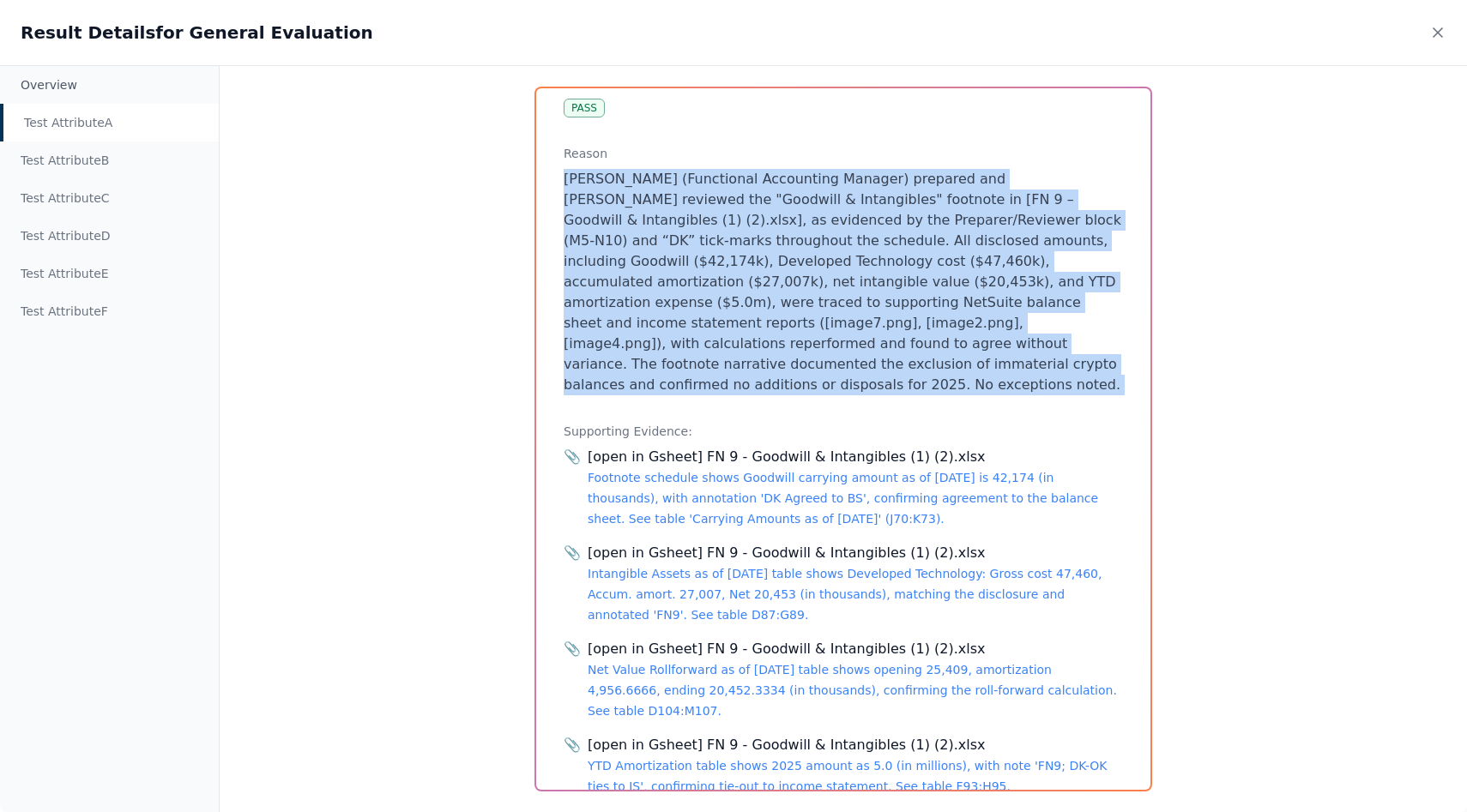
click at [593, 330] on p "[PERSON_NAME] (Functional Accounting Manager) prepared and [PERSON_NAME] review…" at bounding box center [844, 282] width 559 height 226
click at [630, 477] on link "Footnote schedule shows Goodwill carrying amount as of [DATE] is 42,174 (in tho…" at bounding box center [843, 498] width 511 height 55
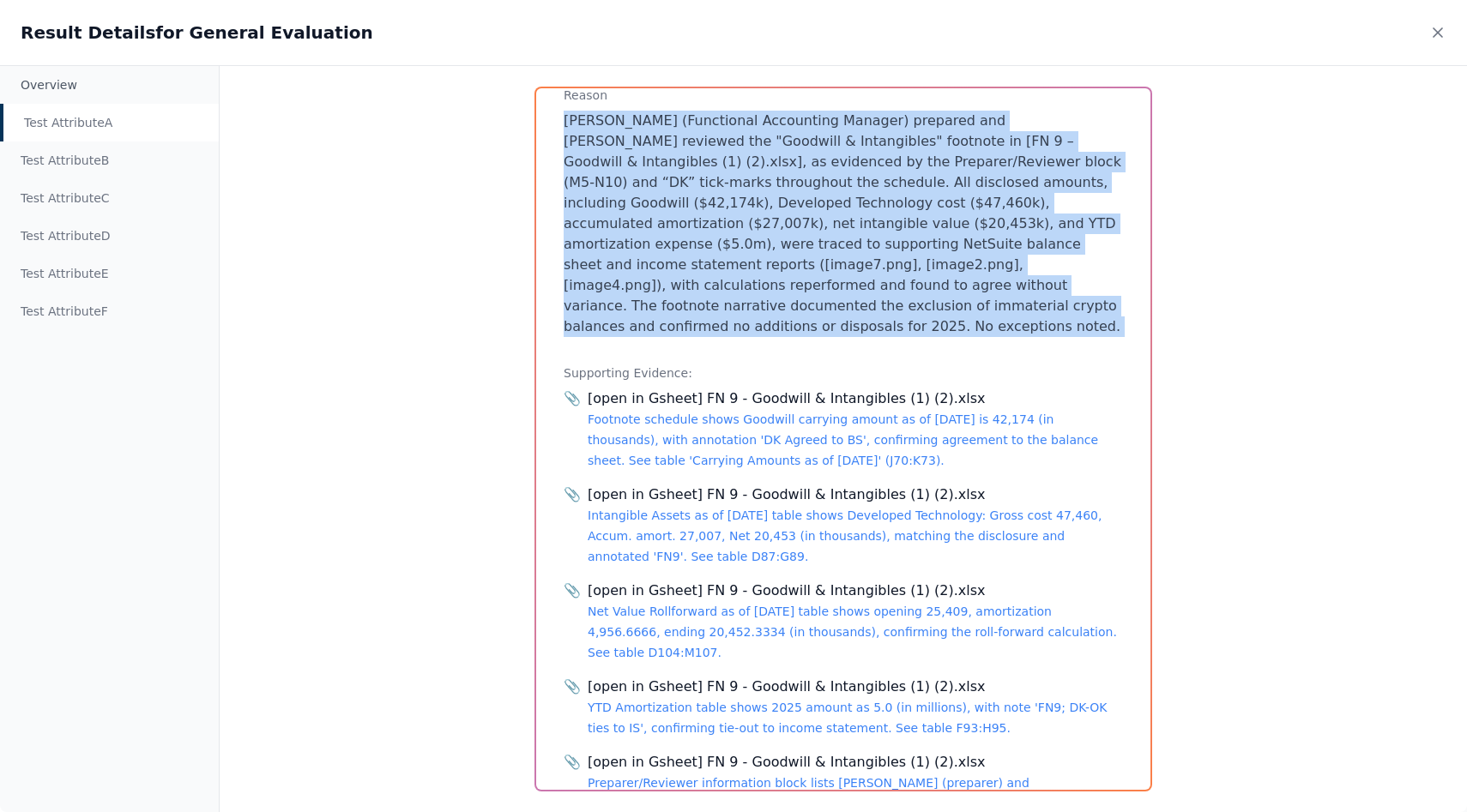
scroll to position [400, 0]
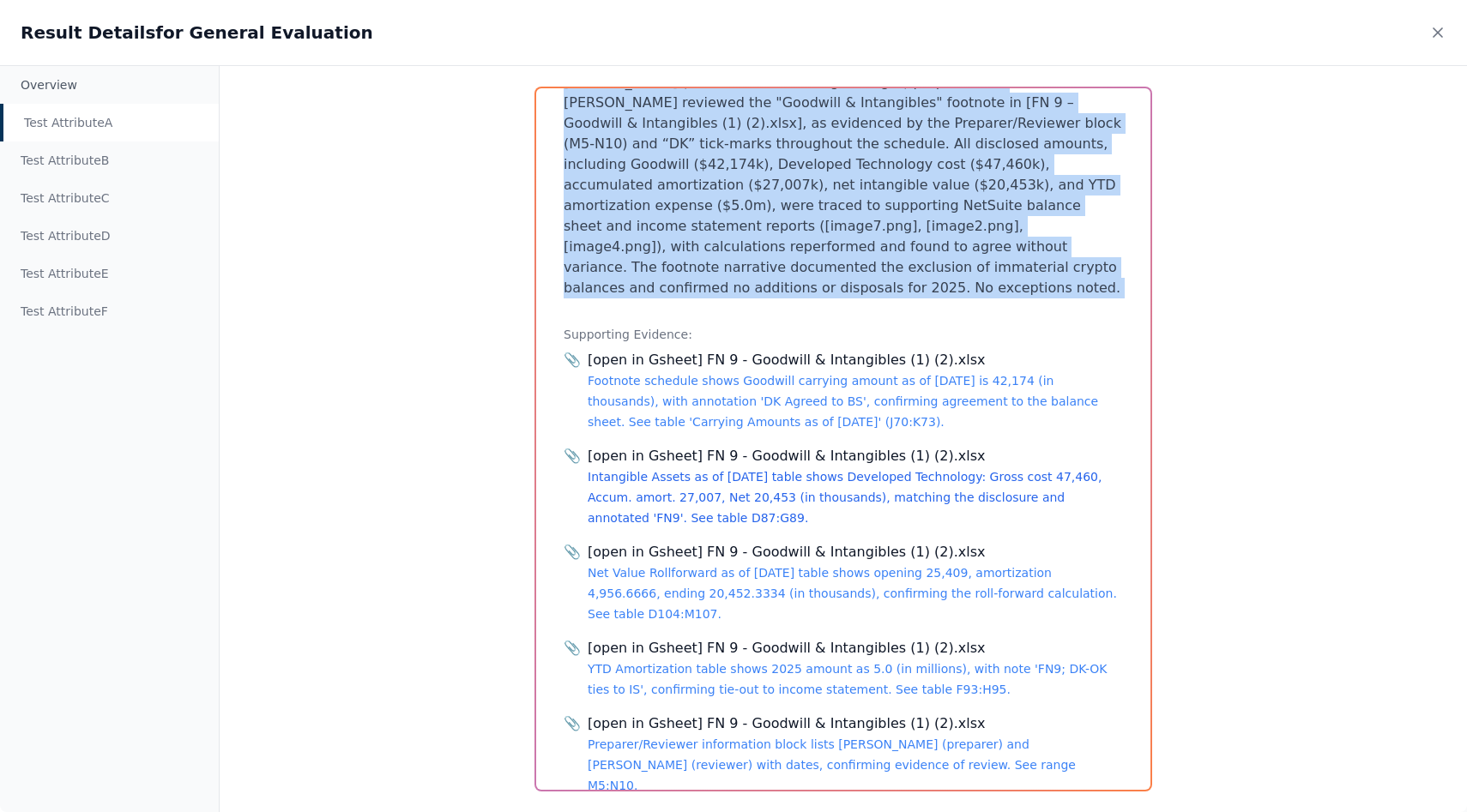
click at [745, 470] on link "Intangible Assets as of [DATE] table shows Developed Technology: Gross cost 47,…" at bounding box center [845, 497] width 514 height 55
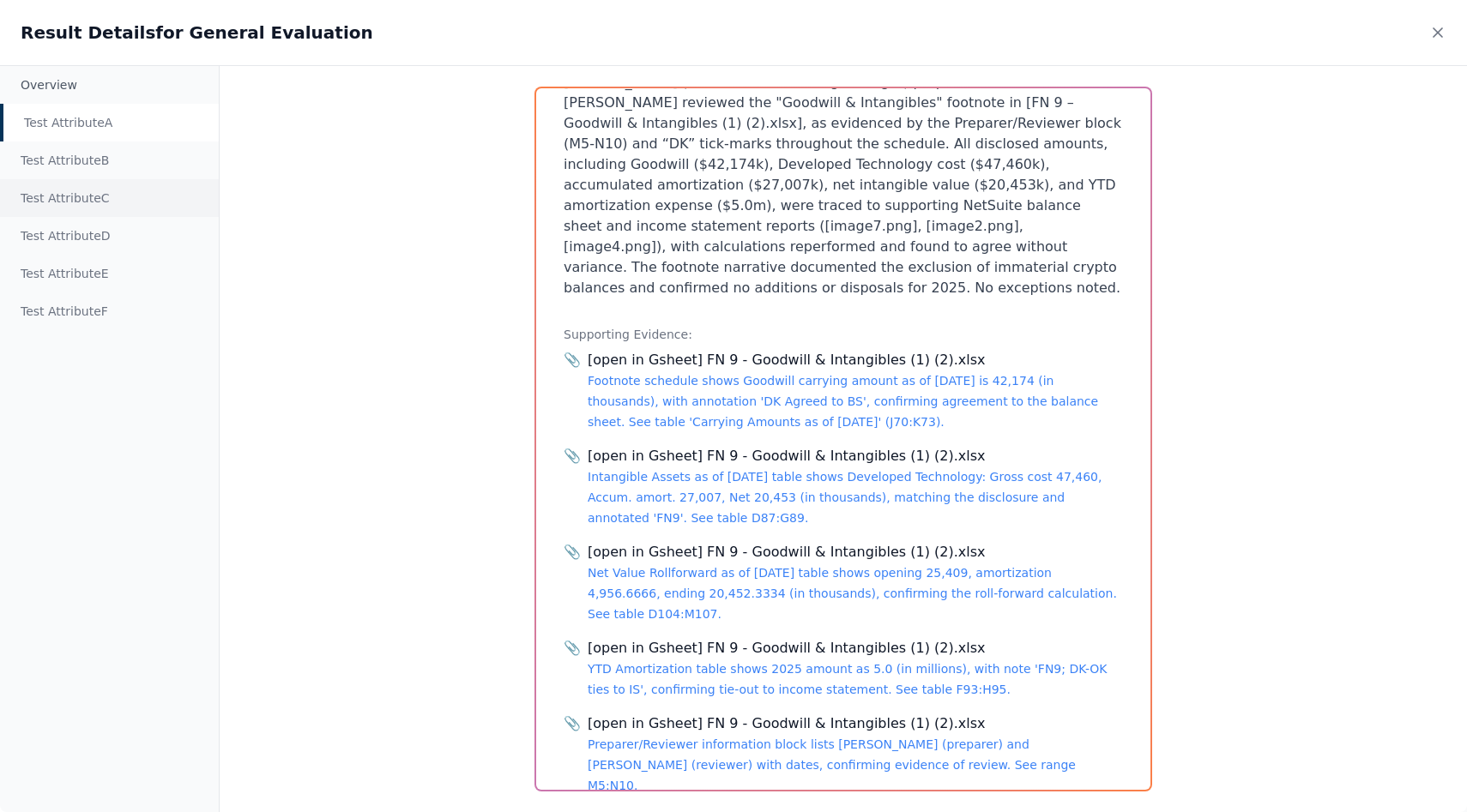
click at [91, 198] on div "Test Attribute C" at bounding box center [109, 198] width 219 height 38
